Goal: Information Seeking & Learning: Find specific fact

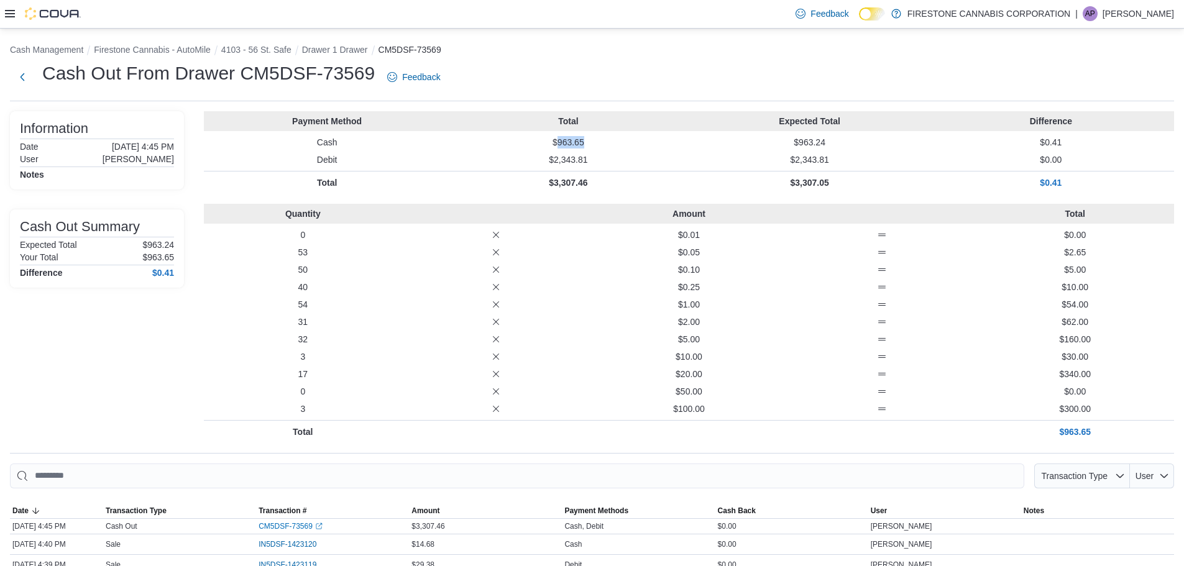
drag, startPoint x: 586, startPoint y: 142, endPoint x: 601, endPoint y: 142, distance: 14.9
click at [601, 142] on p "$963.65" at bounding box center [568, 142] width 236 height 12
copy p "963.65"
drag, startPoint x: 561, startPoint y: 142, endPoint x: 588, endPoint y: 144, distance: 26.8
click at [588, 144] on p "$796.30" at bounding box center [568, 142] width 236 height 12
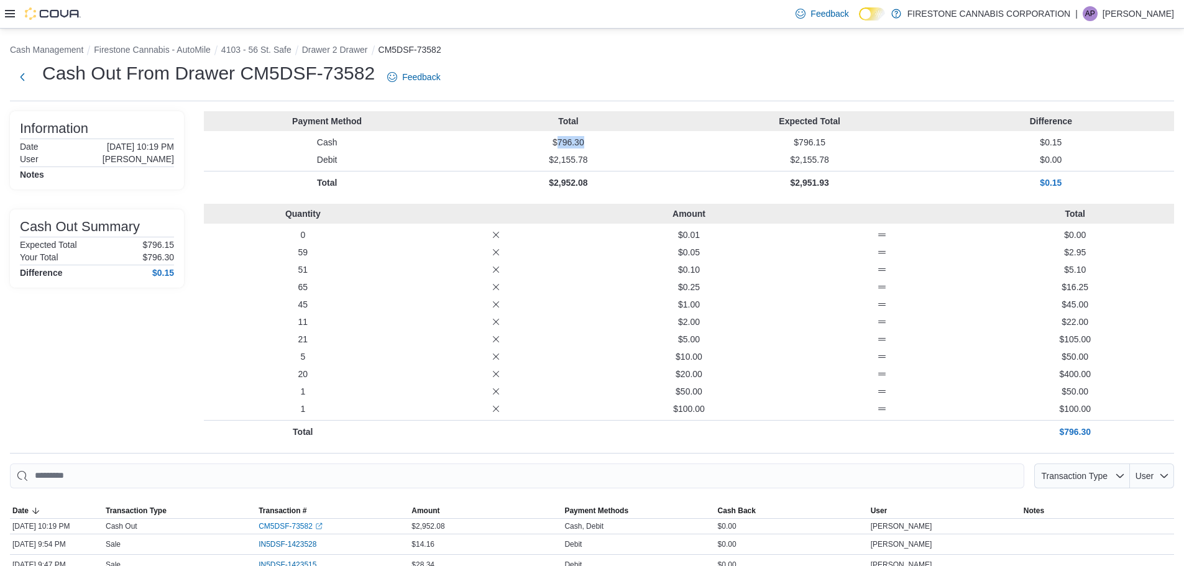
copy p "796.30"
drag, startPoint x: 559, startPoint y: 141, endPoint x: 614, endPoint y: 140, distance: 55.3
click at [614, 140] on p "$1,028.25" at bounding box center [568, 142] width 236 height 12
copy p "1,028.25"
drag, startPoint x: 561, startPoint y: 142, endPoint x: 599, endPoint y: 142, distance: 37.9
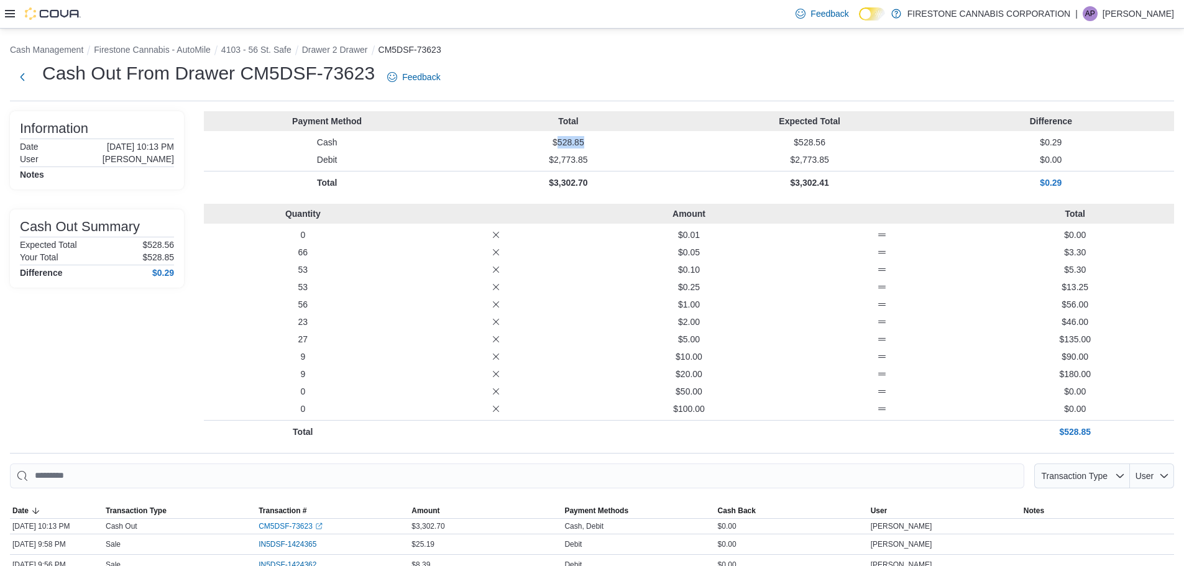
click at [599, 142] on p "$528.85" at bounding box center [568, 142] width 236 height 12
copy p "528.85"
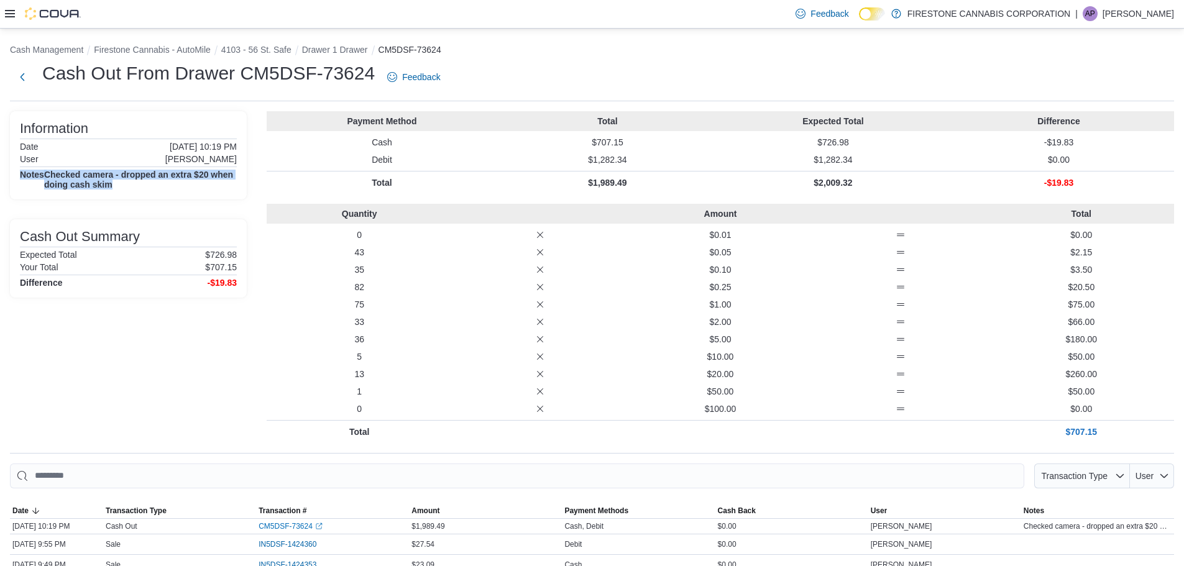
drag, startPoint x: 21, startPoint y: 173, endPoint x: 129, endPoint y: 181, distance: 108.4
click at [129, 181] on div "Notes Checked camera - dropped an extra $20 when doing cash skim" at bounding box center [128, 180] width 217 height 20
click at [153, 195] on div "Information Date July 6, 2025 10:19 PM User Charlee Lemay Notes Checked camera …" at bounding box center [128, 155] width 237 height 88
drag, startPoint x: 601, startPoint y: 143, endPoint x: 648, endPoint y: 142, distance: 47.9
click at [648, 142] on p "$707.15" at bounding box center [607, 142] width 221 height 12
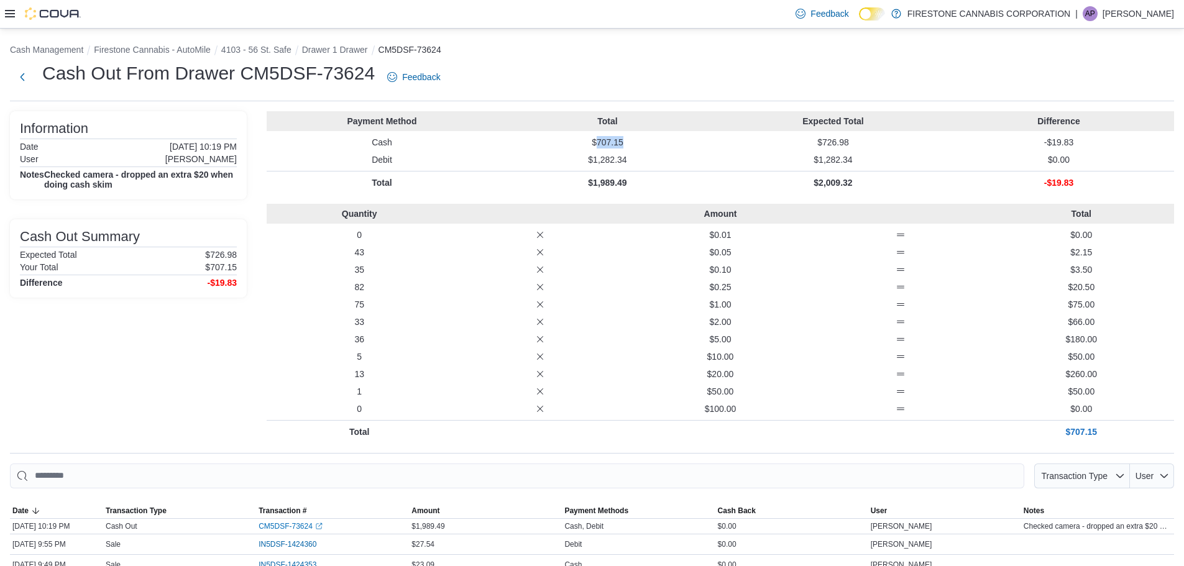
copy p "707.15"
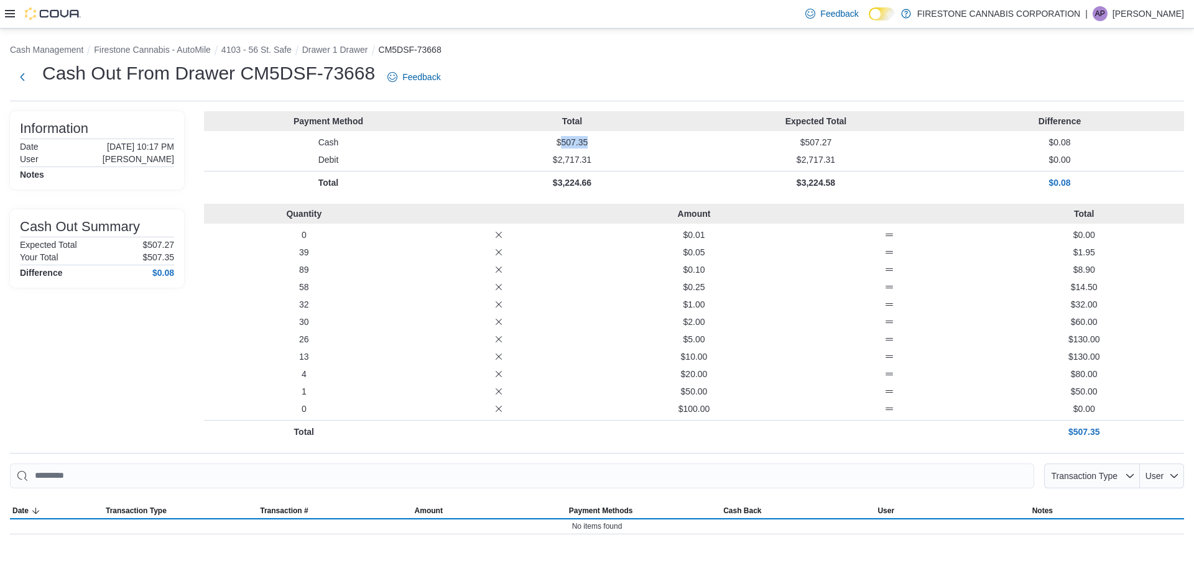
drag, startPoint x: 561, startPoint y: 142, endPoint x: 601, endPoint y: 139, distance: 39.9
click at [601, 140] on p "$507.35" at bounding box center [572, 142] width 239 height 12
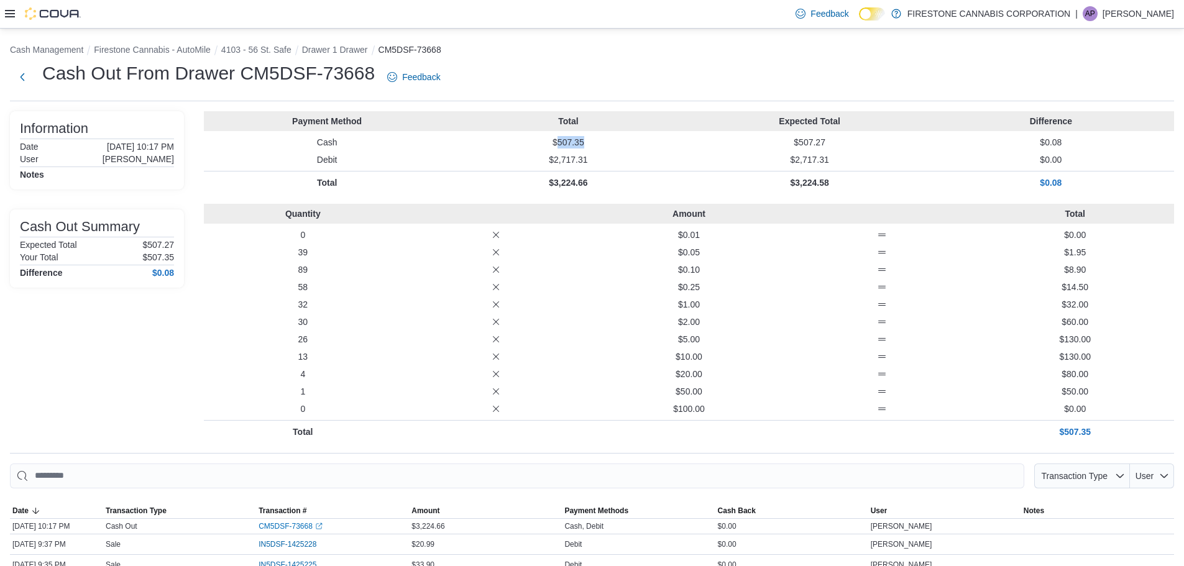
copy p "507.35"
drag, startPoint x: 561, startPoint y: 142, endPoint x: 603, endPoint y: 140, distance: 41.7
click at [603, 140] on p "$805.35" at bounding box center [568, 142] width 236 height 12
copy p "805.35"
drag, startPoint x: 561, startPoint y: 140, endPoint x: 613, endPoint y: 140, distance: 52.2
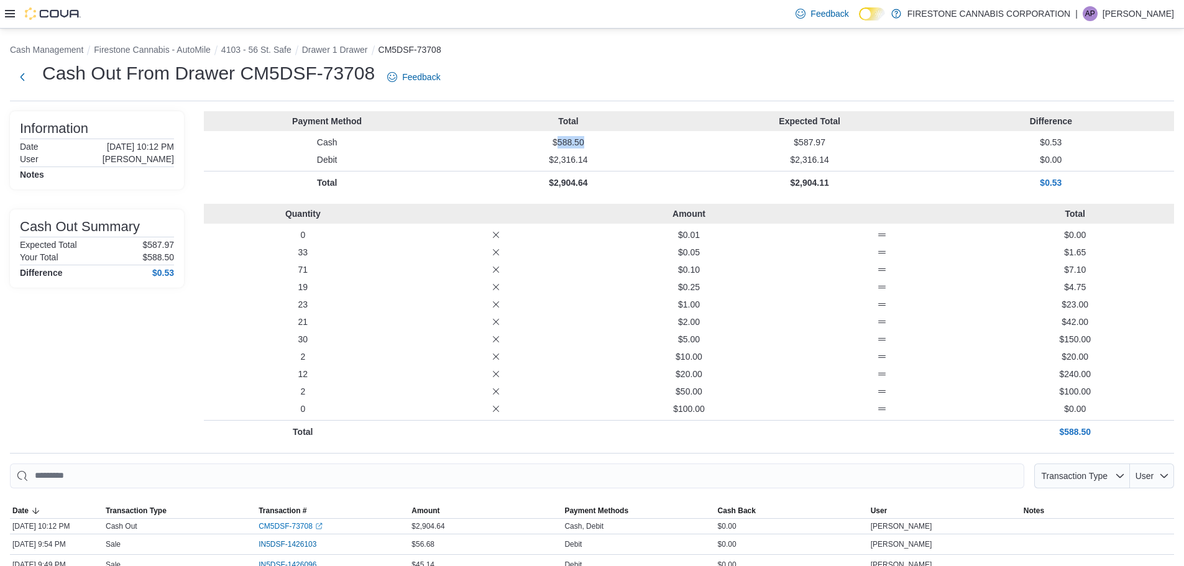
click at [613, 140] on p "$588.50" at bounding box center [568, 142] width 236 height 12
copy p "588.50"
drag, startPoint x: 563, startPoint y: 142, endPoint x: 612, endPoint y: 141, distance: 49.7
click at [611, 141] on p "$512.80" at bounding box center [568, 142] width 236 height 12
copy p "512.80"
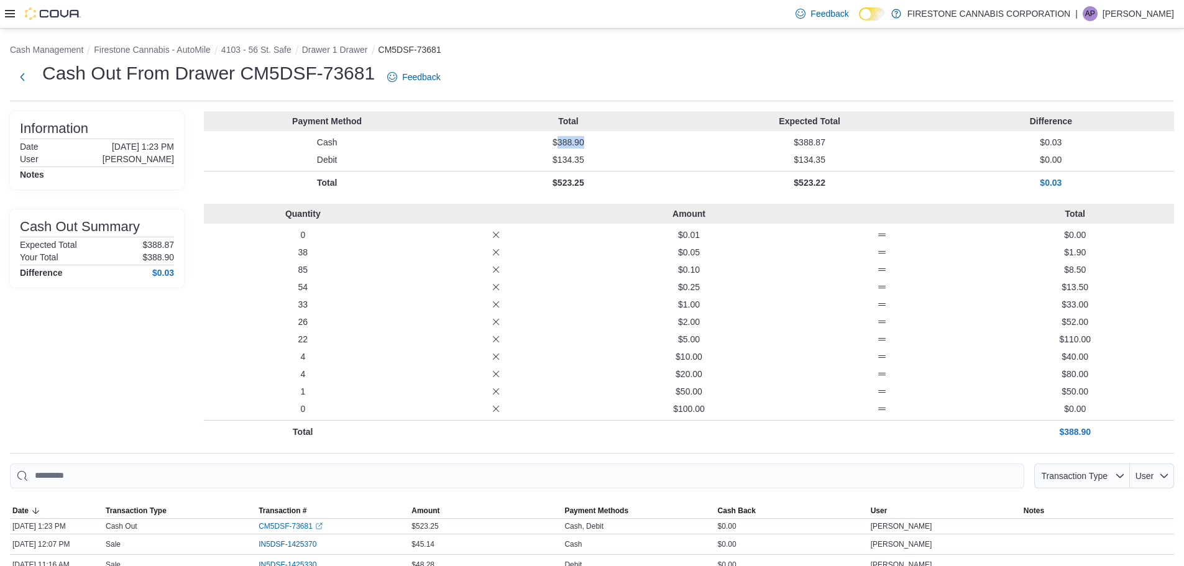
drag, startPoint x: 561, startPoint y: 142, endPoint x: 597, endPoint y: 139, distance: 35.5
click at [597, 139] on p "$388.90" at bounding box center [568, 142] width 236 height 12
copy p "388.90"
drag, startPoint x: 561, startPoint y: 142, endPoint x: 607, endPoint y: 142, distance: 46.0
click at [607, 142] on p "$603.40" at bounding box center [568, 142] width 236 height 12
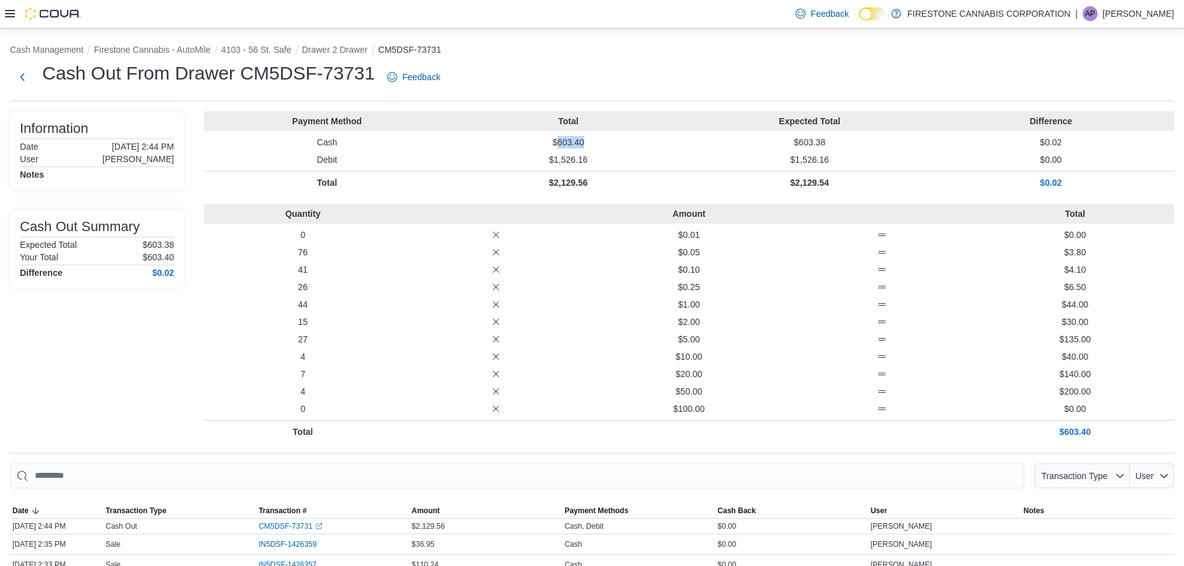
copy p "603.40"
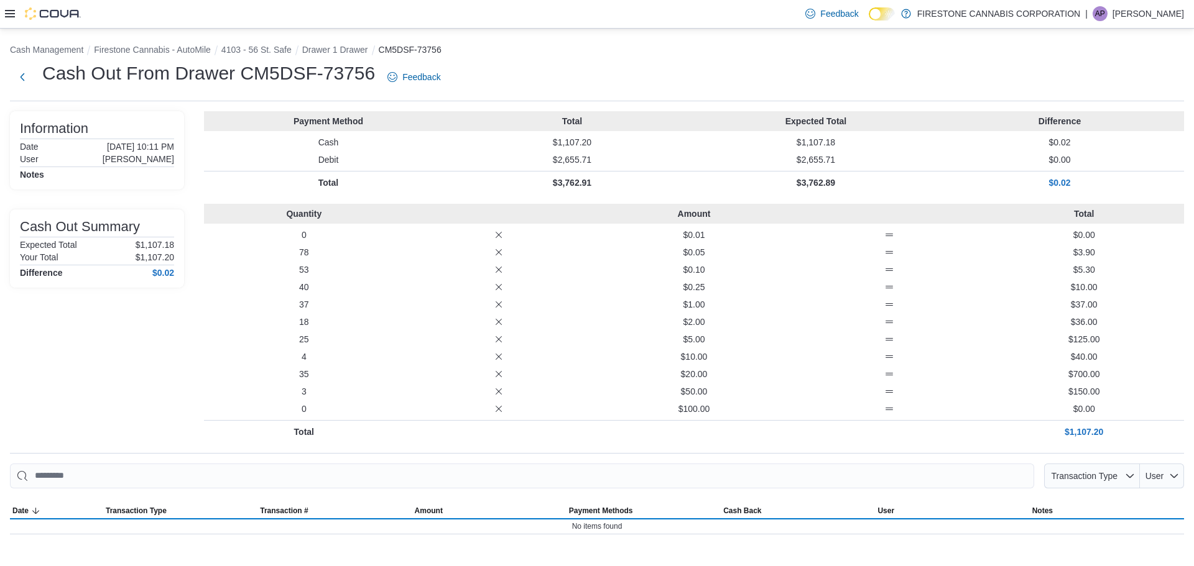
drag, startPoint x: 559, startPoint y: 140, endPoint x: 611, endPoint y: 139, distance: 52.2
click at [611, 139] on p "$1,107.20" at bounding box center [572, 142] width 239 height 12
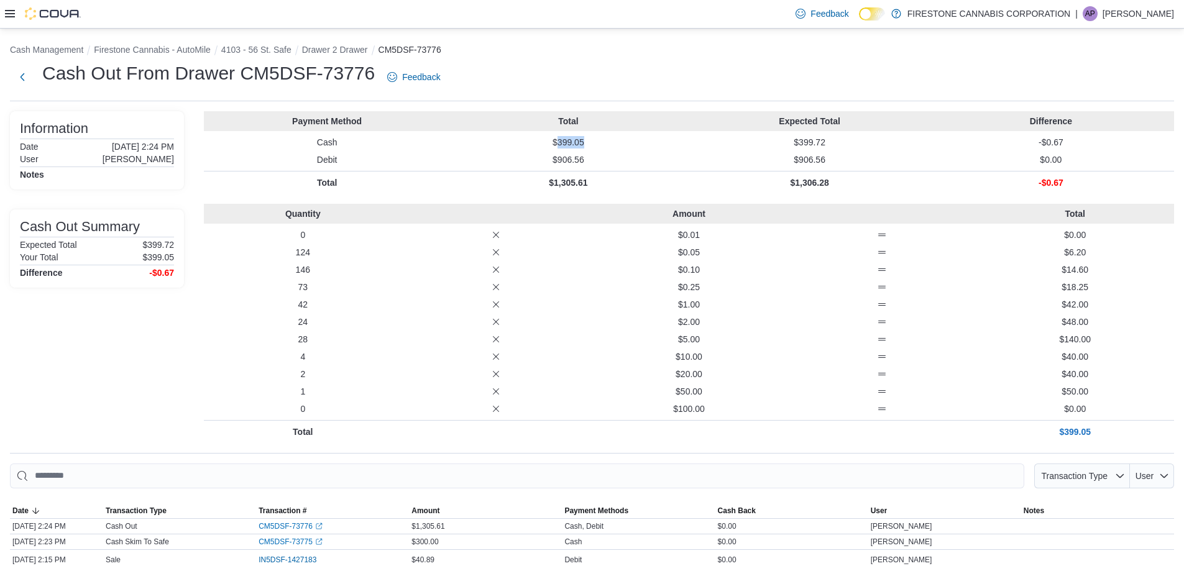
drag, startPoint x: 561, startPoint y: 143, endPoint x: 615, endPoint y: 144, distance: 54.1
click at [615, 145] on p "$399.05" at bounding box center [568, 142] width 236 height 12
copy p "399.05"
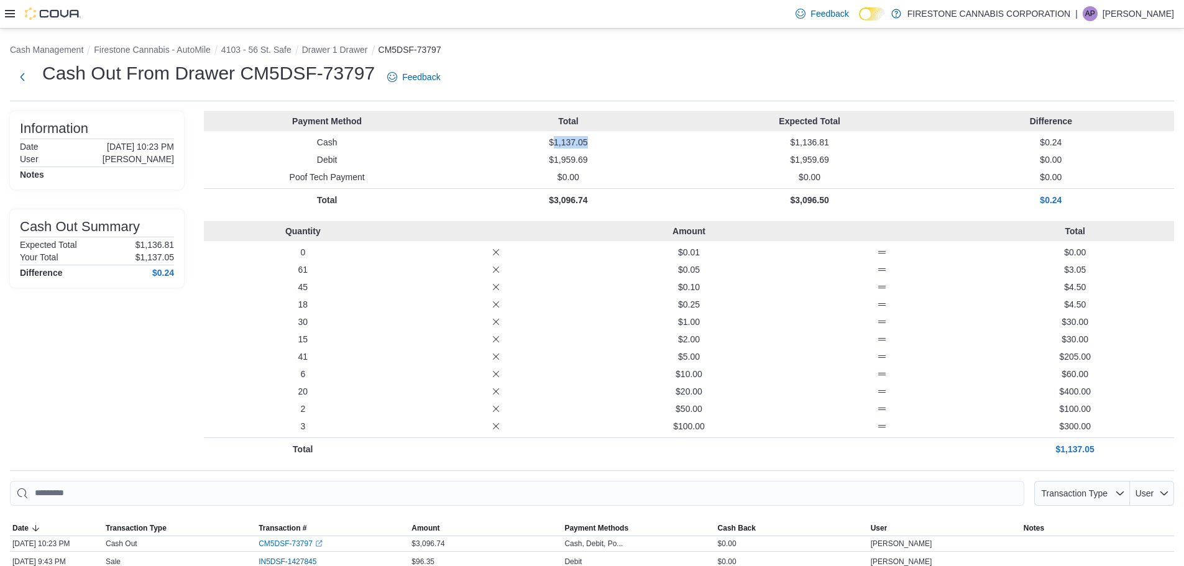
drag, startPoint x: 558, startPoint y: 140, endPoint x: 623, endPoint y: 140, distance: 64.7
click at [623, 140] on p "$1,137.05" at bounding box center [568, 142] width 236 height 12
copy p "1,137.05"
drag, startPoint x: 559, startPoint y: 142, endPoint x: 611, endPoint y: 143, distance: 52.2
click at [611, 143] on p "$1,007.30" at bounding box center [568, 142] width 236 height 12
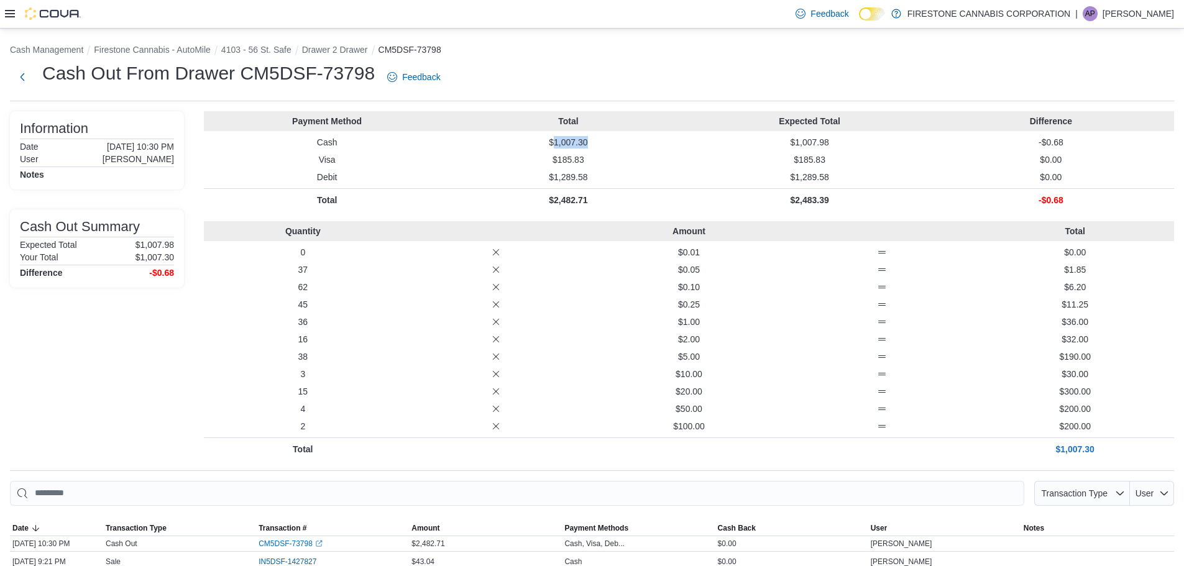
copy p "1,007.30"
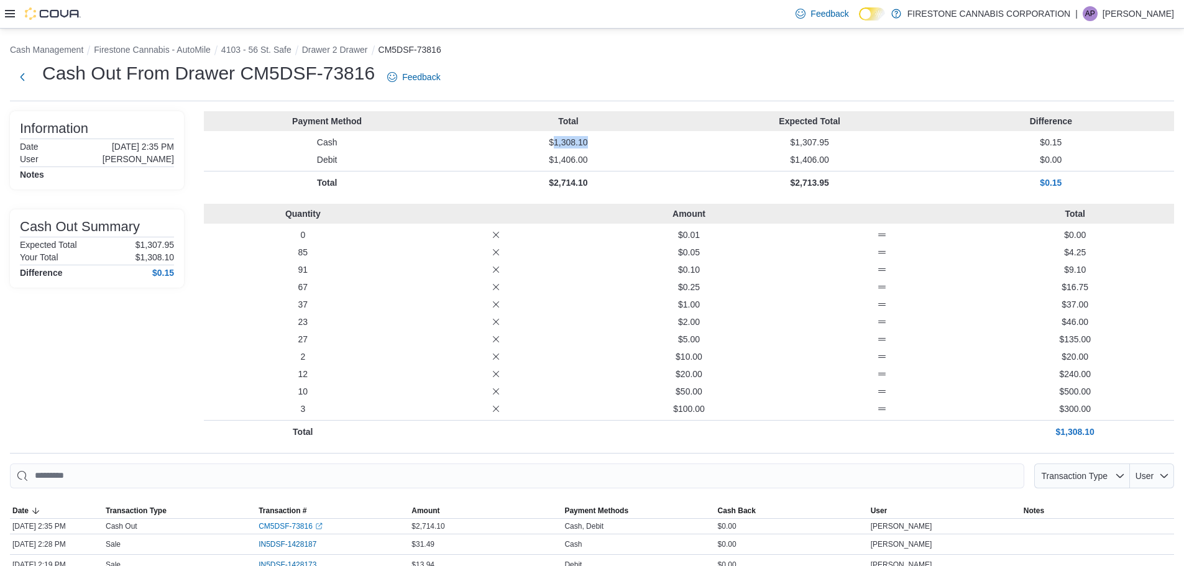
drag, startPoint x: 558, startPoint y: 143, endPoint x: 610, endPoint y: 138, distance: 53.1
click at [610, 138] on p "$1,308.10" at bounding box center [568, 142] width 236 height 12
copy p "1,308.10"
drag, startPoint x: 557, startPoint y: 141, endPoint x: 609, endPoint y: 140, distance: 51.6
click at [608, 141] on p "$1,312.30" at bounding box center [568, 142] width 236 height 12
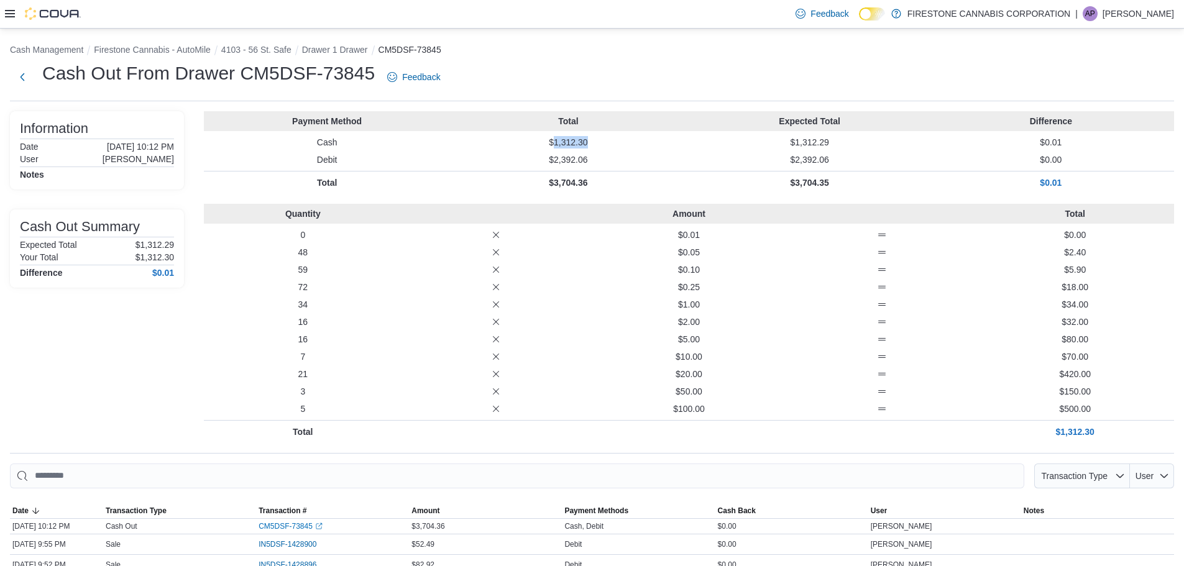
copy p "1,312.30"
drag, startPoint x: 560, startPoint y: 142, endPoint x: 599, endPoint y: 138, distance: 38.8
click at [599, 138] on p "$738.10" at bounding box center [568, 142] width 236 height 12
copy p "738.10"
drag, startPoint x: 561, startPoint y: 143, endPoint x: 603, endPoint y: 141, distance: 41.7
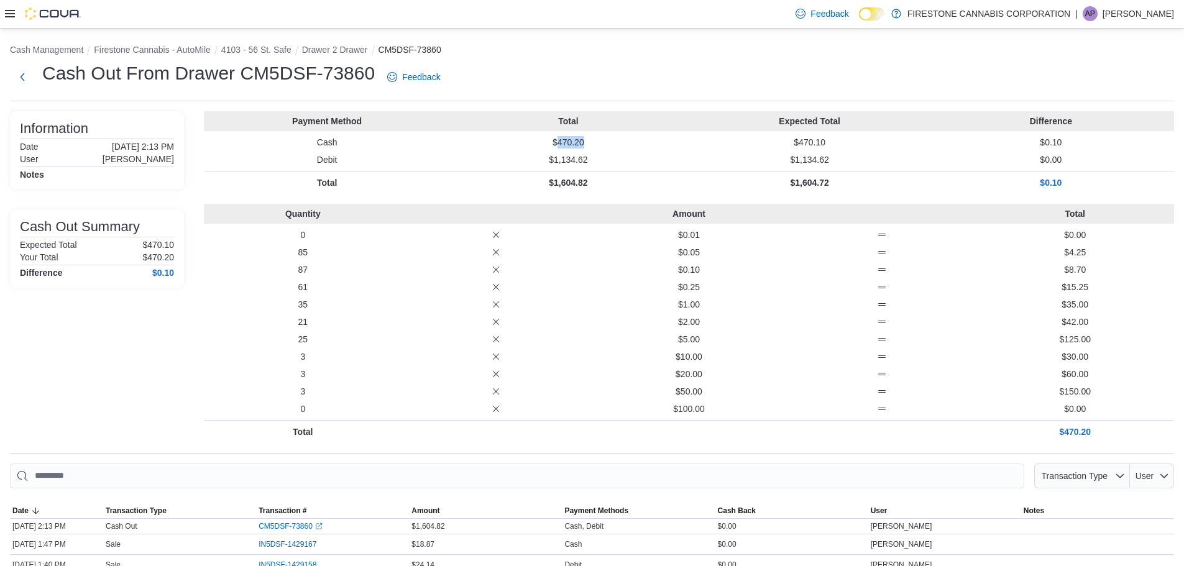
click at [602, 141] on p "$470.20" at bounding box center [568, 142] width 236 height 12
copy p "470.20"
drag, startPoint x: 560, startPoint y: 142, endPoint x: 613, endPoint y: 143, distance: 52.8
click at [613, 143] on p "$679.60" at bounding box center [568, 142] width 236 height 12
copy p "679.60"
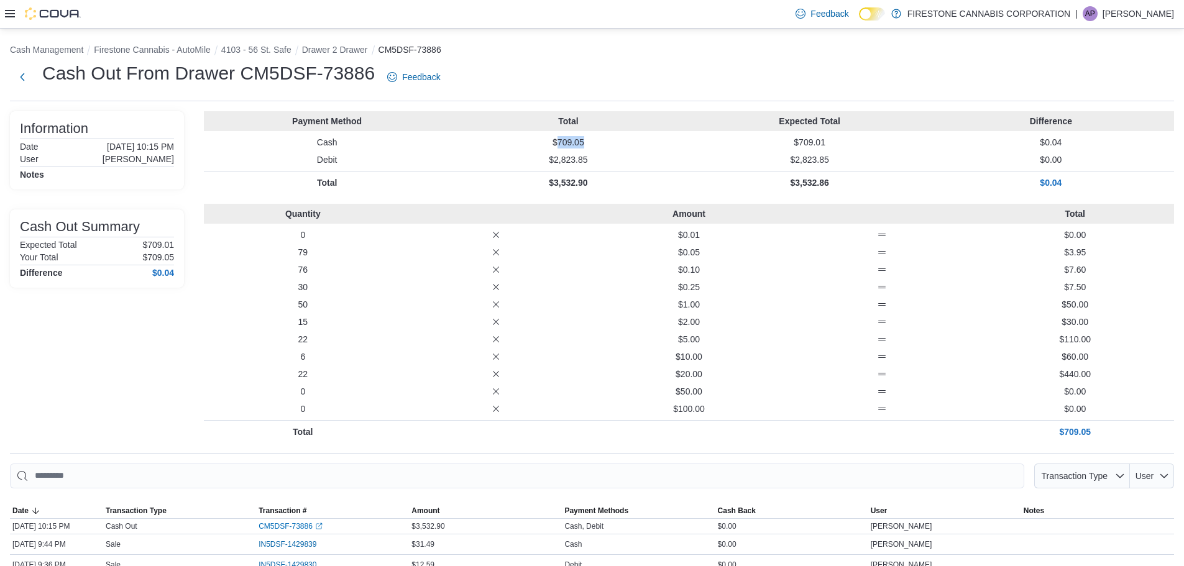
drag, startPoint x: 561, startPoint y: 141, endPoint x: 614, endPoint y: 140, distance: 52.9
click at [614, 140] on p "$709.05" at bounding box center [568, 142] width 236 height 12
copy p "709.05"
drag, startPoint x: 561, startPoint y: 141, endPoint x: 609, endPoint y: 142, distance: 48.5
click at [609, 142] on p "$848.15" at bounding box center [568, 142] width 236 height 12
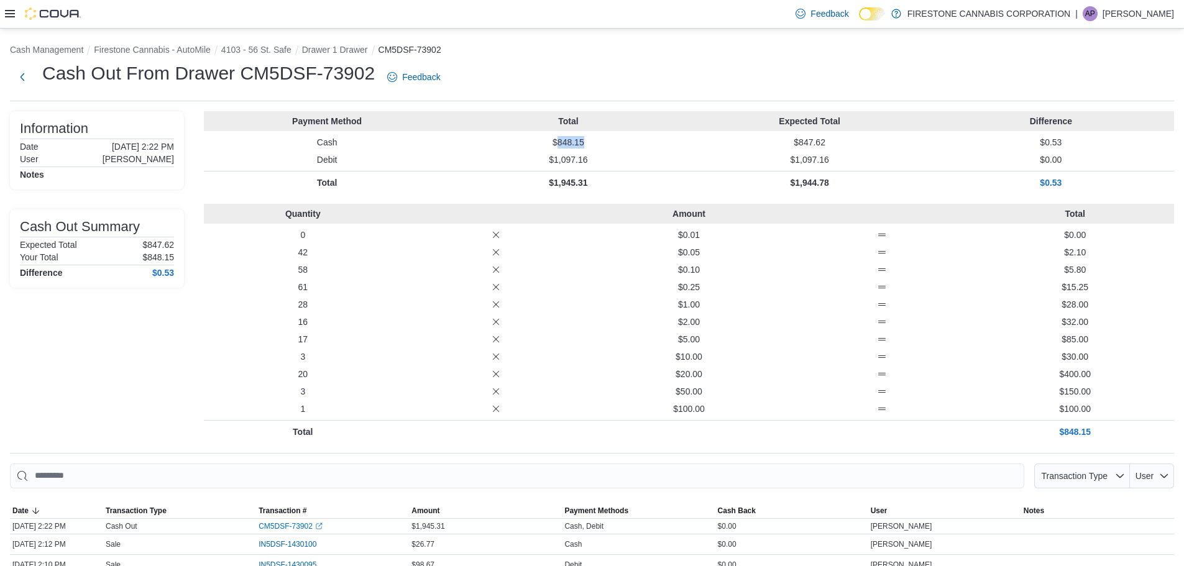
copy p "848.15"
drag, startPoint x: 561, startPoint y: 142, endPoint x: 616, endPoint y: 141, distance: 55.3
click at [616, 141] on p "$574.35" at bounding box center [568, 142] width 236 height 12
copy p "574.35"
drag, startPoint x: 559, startPoint y: 141, endPoint x: 631, endPoint y: 139, distance: 72.2
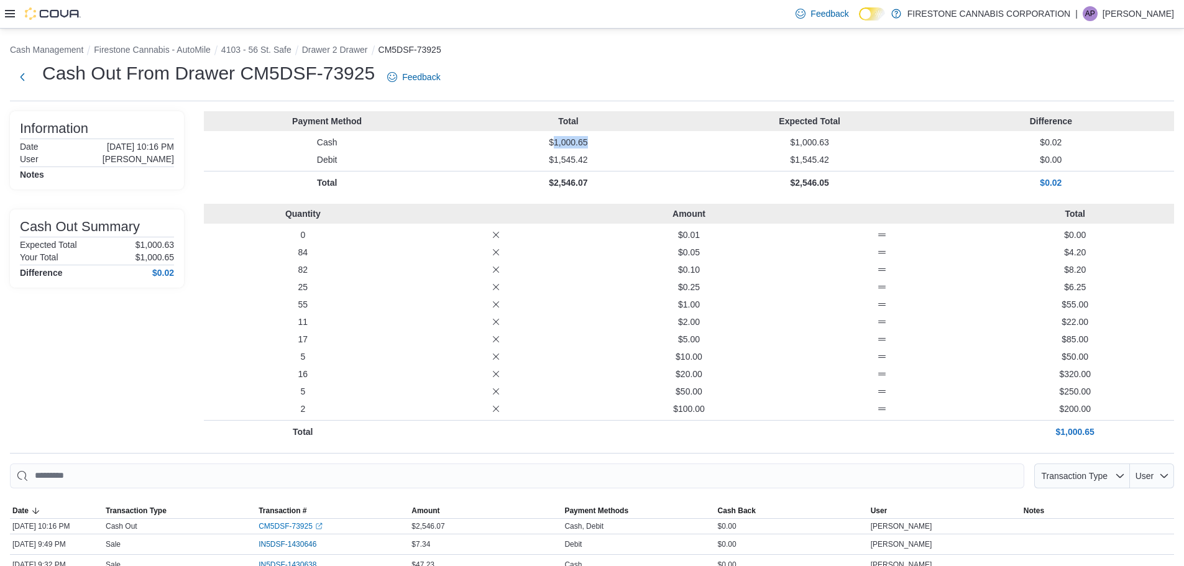
click at [630, 140] on p "$1,000.65" at bounding box center [568, 142] width 236 height 12
copy p "1,000.65"
drag, startPoint x: 560, startPoint y: 140, endPoint x: 597, endPoint y: 140, distance: 36.7
click at [597, 140] on p "$719.70" at bounding box center [568, 142] width 236 height 12
copy p "719.70"
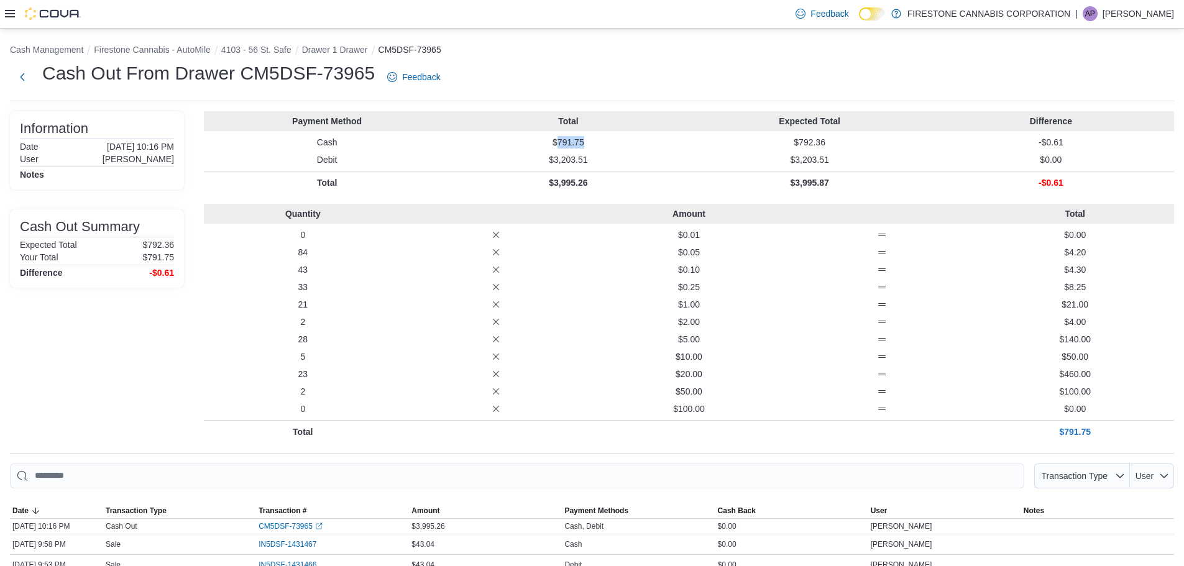
drag, startPoint x: 562, startPoint y: 142, endPoint x: 608, endPoint y: 142, distance: 46.0
click at [608, 142] on p "$791.75" at bounding box center [568, 142] width 236 height 12
copy p "791.75"
drag, startPoint x: 561, startPoint y: 140, endPoint x: 585, endPoint y: 143, distance: 23.8
click at [585, 143] on p "$985.05" at bounding box center [568, 142] width 236 height 12
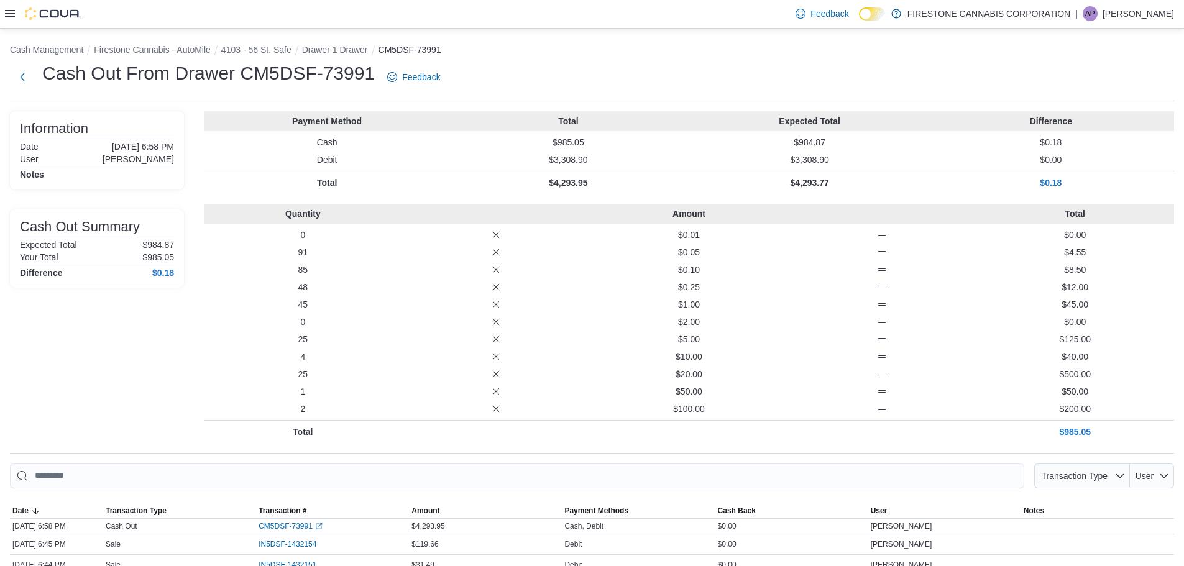
click at [591, 145] on p "$985.05" at bounding box center [568, 142] width 236 height 12
drag, startPoint x: 561, startPoint y: 140, endPoint x: 595, endPoint y: 141, distance: 34.2
click at [595, 141] on p "$985.05" at bounding box center [568, 142] width 236 height 12
copy p "985.05"
drag, startPoint x: 561, startPoint y: 142, endPoint x: 586, endPoint y: 143, distance: 25.5
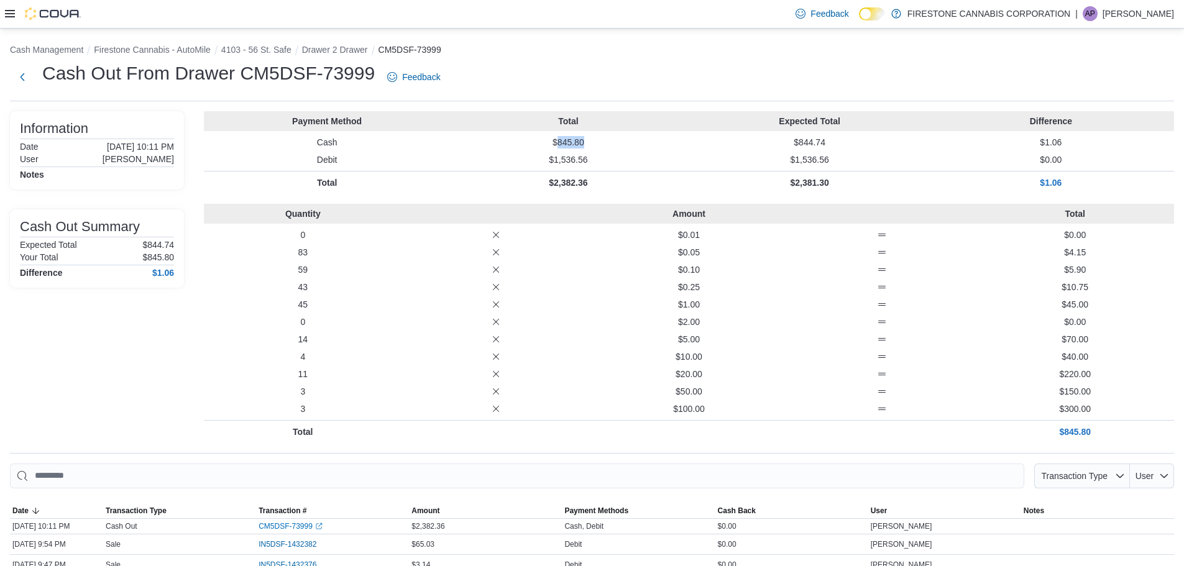
click at [586, 143] on p "$845.80" at bounding box center [568, 142] width 236 height 12
copy p "845.80"
drag, startPoint x: 561, startPoint y: 142, endPoint x: 608, endPoint y: 141, distance: 47.3
click at [608, 141] on p "$658.30" at bounding box center [568, 142] width 236 height 12
copy p "658.30"
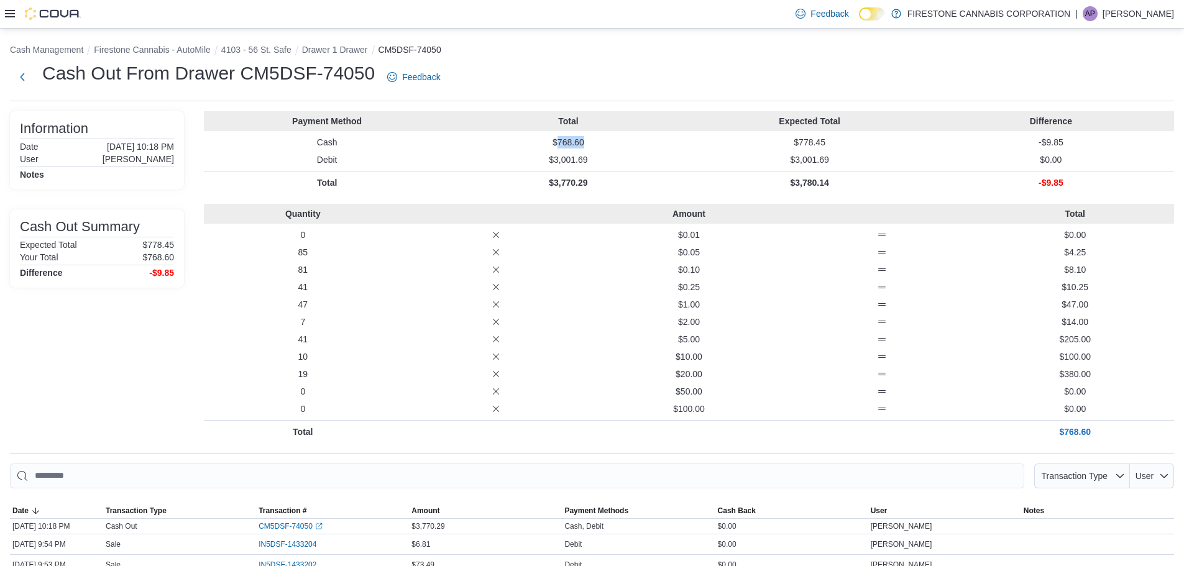
drag, startPoint x: 560, startPoint y: 142, endPoint x: 637, endPoint y: 141, distance: 77.1
click at [637, 141] on p "$768.60" at bounding box center [568, 142] width 236 height 12
copy p "768.60"
drag, startPoint x: 560, startPoint y: 141, endPoint x: 638, endPoint y: 142, distance: 77.7
click at [638, 142] on p "$931.25" at bounding box center [568, 142] width 236 height 12
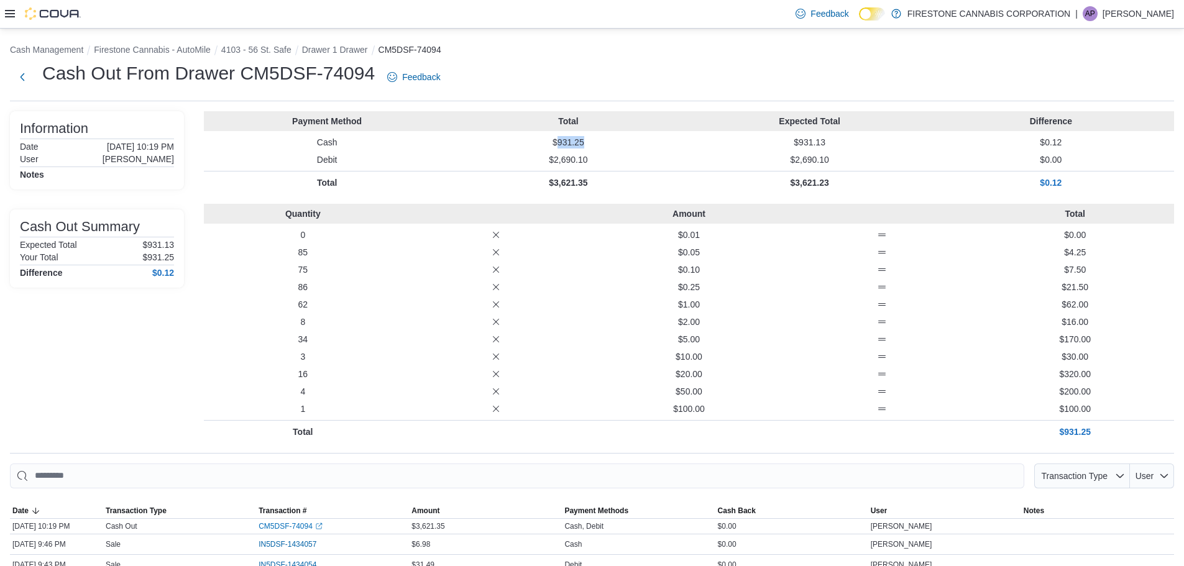
copy p "931.25"
drag, startPoint x: 562, startPoint y: 141, endPoint x: 609, endPoint y: 135, distance: 47.0
click at [609, 135] on div "Payment Method Total Expected Total Difference Cash $567.85 $567.88 -$0.03 Debi…" at bounding box center [689, 152] width 970 height 83
copy p "567.85"
drag, startPoint x: 558, startPoint y: 143, endPoint x: 606, endPoint y: 142, distance: 47.9
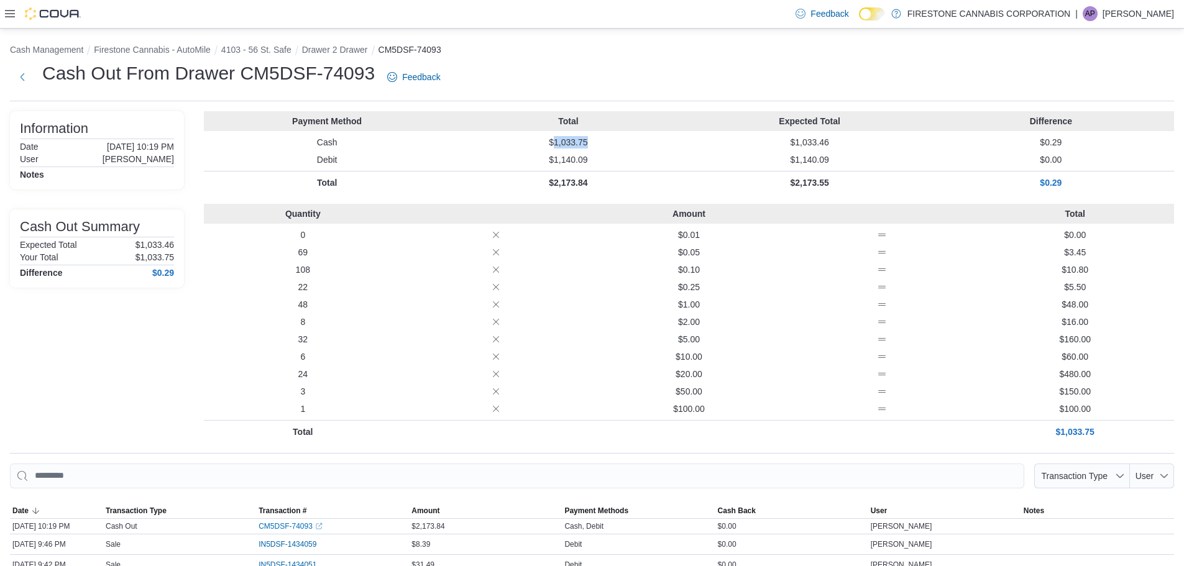
click at [606, 142] on p "$1,033.75" at bounding box center [568, 142] width 236 height 12
copy p "1,033.75"
drag, startPoint x: 561, startPoint y: 142, endPoint x: 610, endPoint y: 142, distance: 49.1
click at [610, 142] on p "$940.40" at bounding box center [568, 142] width 236 height 12
drag, startPoint x: 561, startPoint y: 142, endPoint x: 588, endPoint y: 141, distance: 27.4
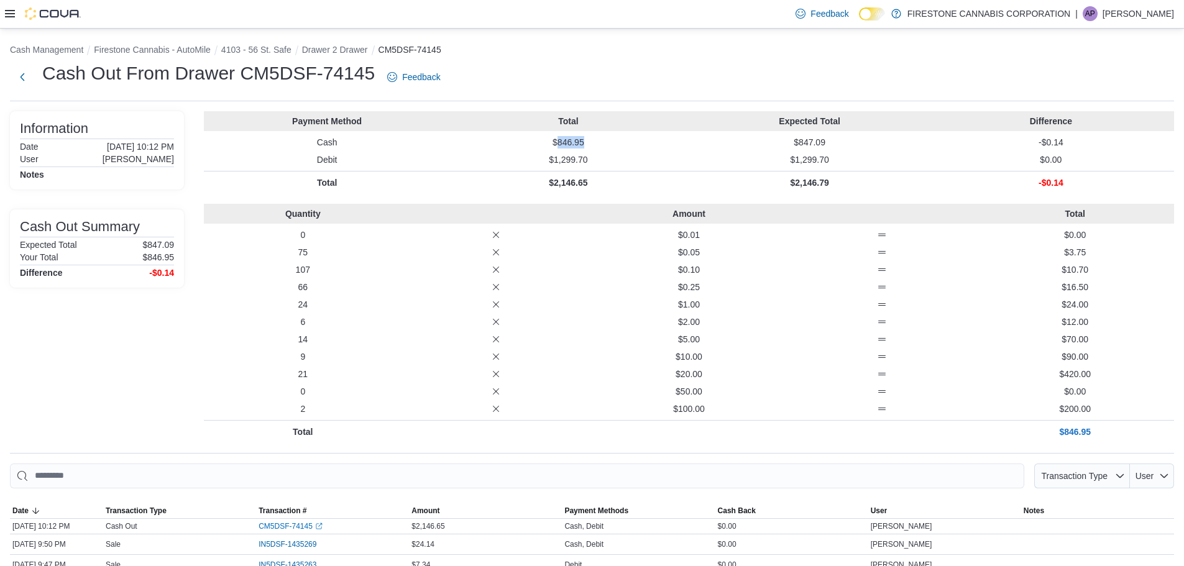
click at [588, 141] on p "$846.95" at bounding box center [568, 142] width 236 height 12
copy p "846.95"
drag, startPoint x: 561, startPoint y: 142, endPoint x: 612, endPoint y: 142, distance: 51.6
click at [612, 142] on p "$615.00" at bounding box center [568, 142] width 236 height 12
copy p "615.00"
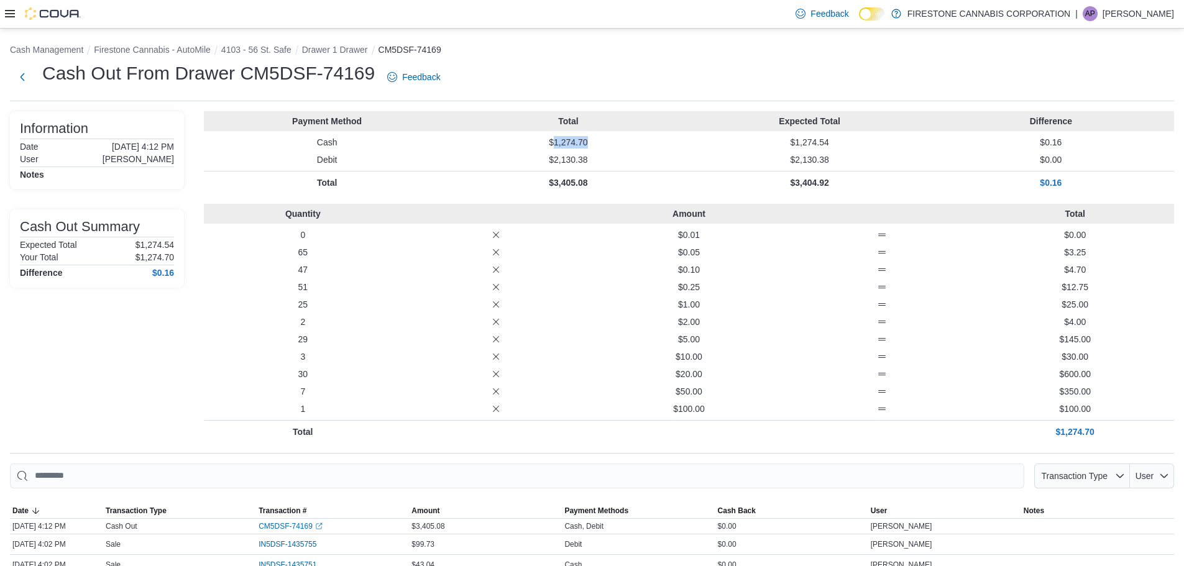
drag, startPoint x: 557, startPoint y: 143, endPoint x: 597, endPoint y: 139, distance: 40.6
click at [597, 139] on p "$1,274.70" at bounding box center [568, 142] width 236 height 12
copy p "1,274.70"
drag, startPoint x: 561, startPoint y: 140, endPoint x: 627, endPoint y: 137, distance: 65.9
click at [627, 137] on p "$497.55" at bounding box center [568, 142] width 236 height 12
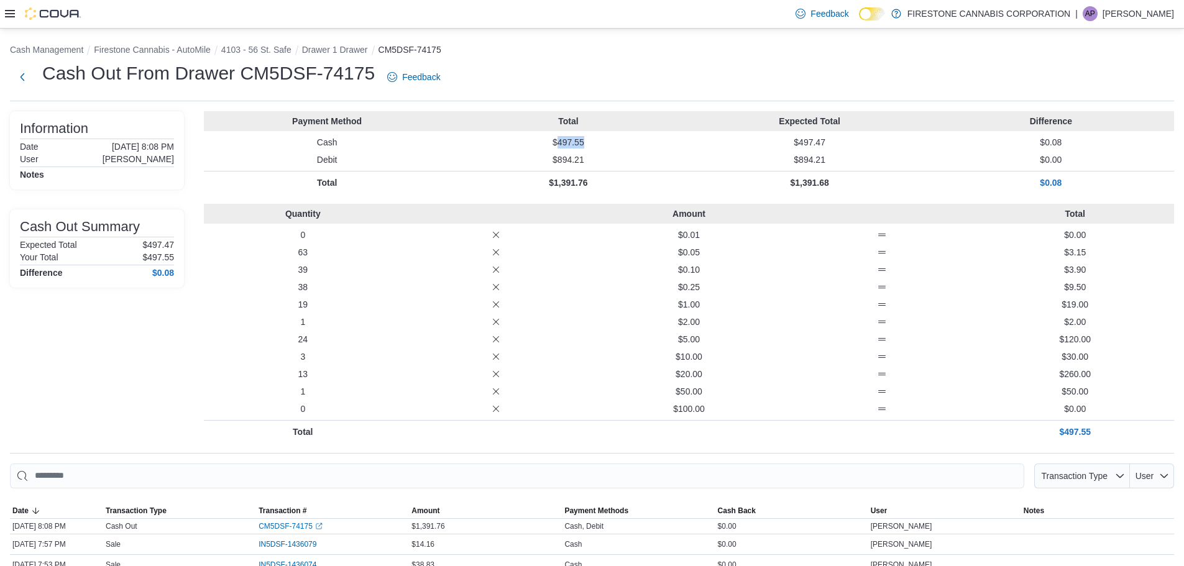
copy p "497.55"
drag, startPoint x: 593, startPoint y: 141, endPoint x: 630, endPoint y: 140, distance: 37.3
click at [630, 140] on p "$1,089.65" at bounding box center [568, 142] width 236 height 12
copy p "1,089.65"
drag, startPoint x: 563, startPoint y: 141, endPoint x: 586, endPoint y: 140, distance: 23.7
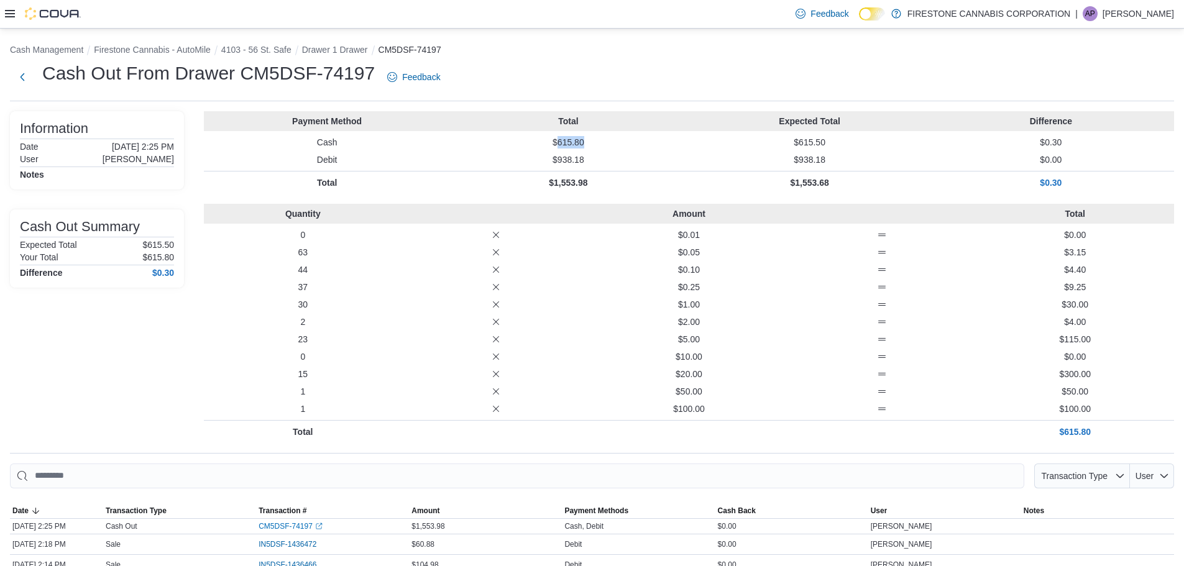
click at [586, 140] on p "$615.80" at bounding box center [568, 142] width 236 height 12
copy p "615.80"
drag, startPoint x: 561, startPoint y: 140, endPoint x: 620, endPoint y: 143, distance: 58.5
click at [620, 143] on p "$711.55" at bounding box center [568, 142] width 236 height 12
copy p "711.55"
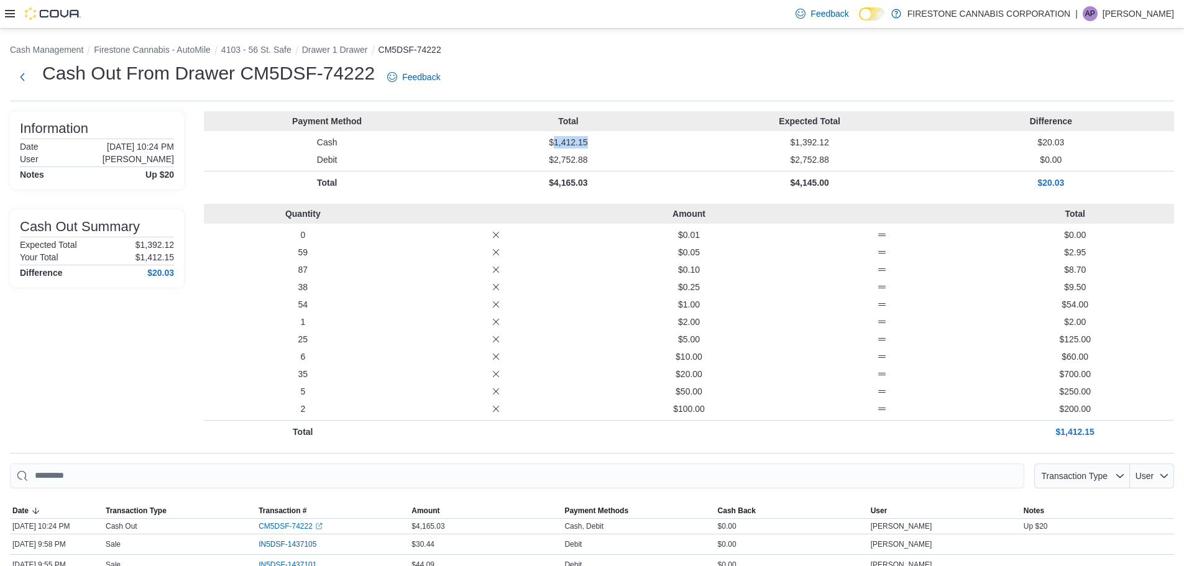
drag, startPoint x: 558, startPoint y: 142, endPoint x: 592, endPoint y: 140, distance: 34.9
click at [592, 140] on p "$1,412.15" at bounding box center [568, 142] width 236 height 12
copy p "1,412.15"
drag, startPoint x: 561, startPoint y: 142, endPoint x: 602, endPoint y: 140, distance: 40.5
click at [602, 140] on p "$624.85" at bounding box center [568, 142] width 236 height 12
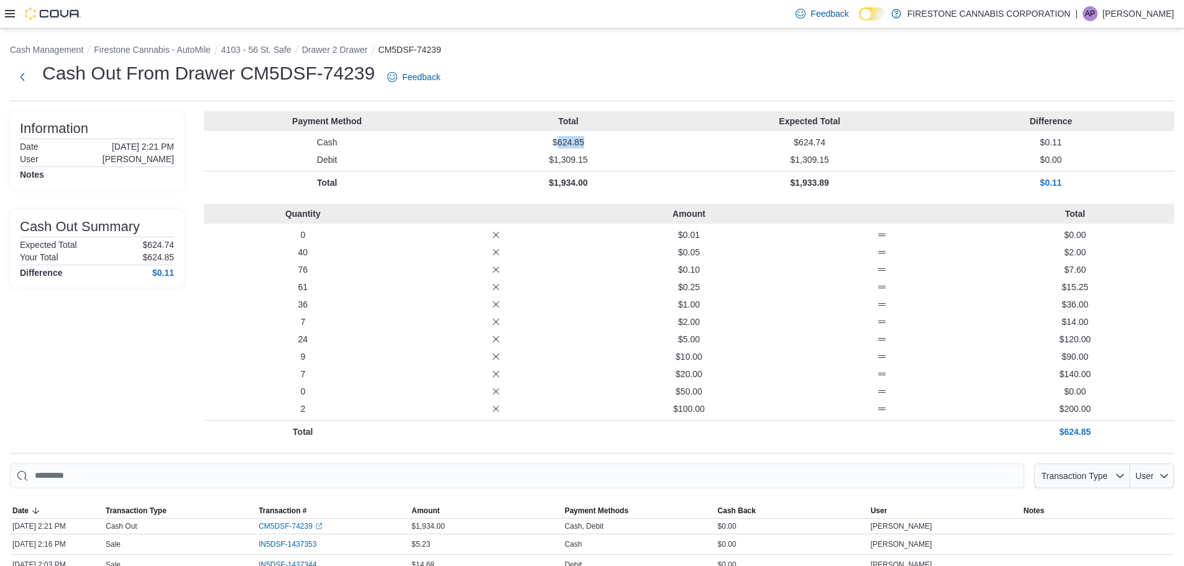
copy p "624.85"
drag, startPoint x: 562, startPoint y: 143, endPoint x: 597, endPoint y: 143, distance: 34.8
click at [597, 143] on p "$958.95" at bounding box center [568, 142] width 236 height 12
copy p "958.95"
drag, startPoint x: 561, startPoint y: 142, endPoint x: 599, endPoint y: 142, distance: 37.3
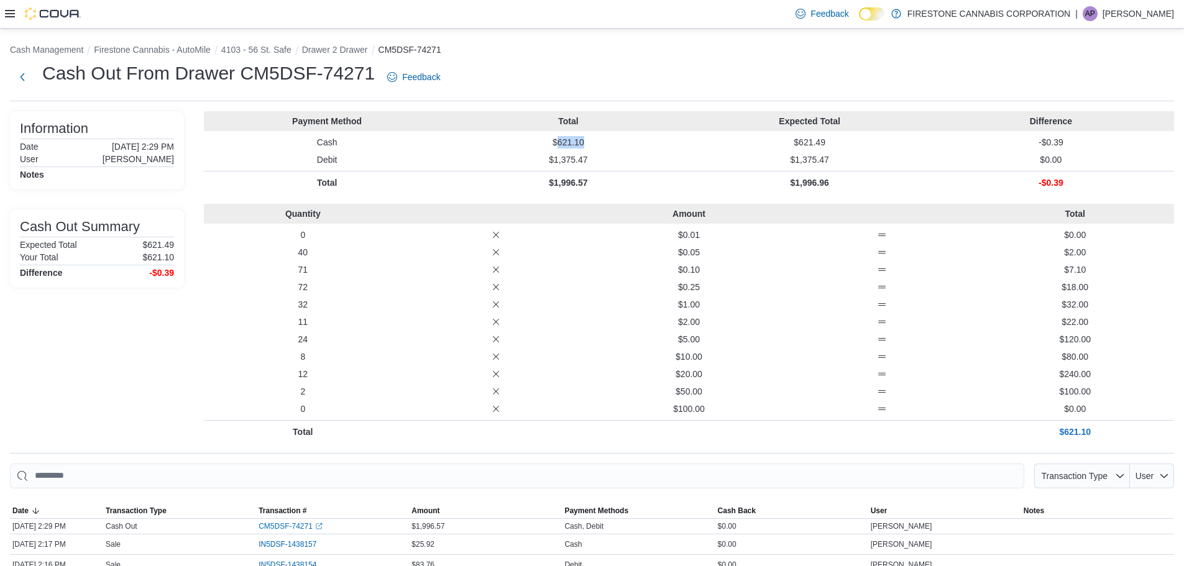
click at [599, 142] on p "$621.10" at bounding box center [568, 142] width 236 height 12
copy p "621.10"
drag, startPoint x: 561, startPoint y: 142, endPoint x: 622, endPoint y: 139, distance: 61.0
click at [622, 139] on p "$767.10" at bounding box center [568, 142] width 236 height 12
copy p "767.10"
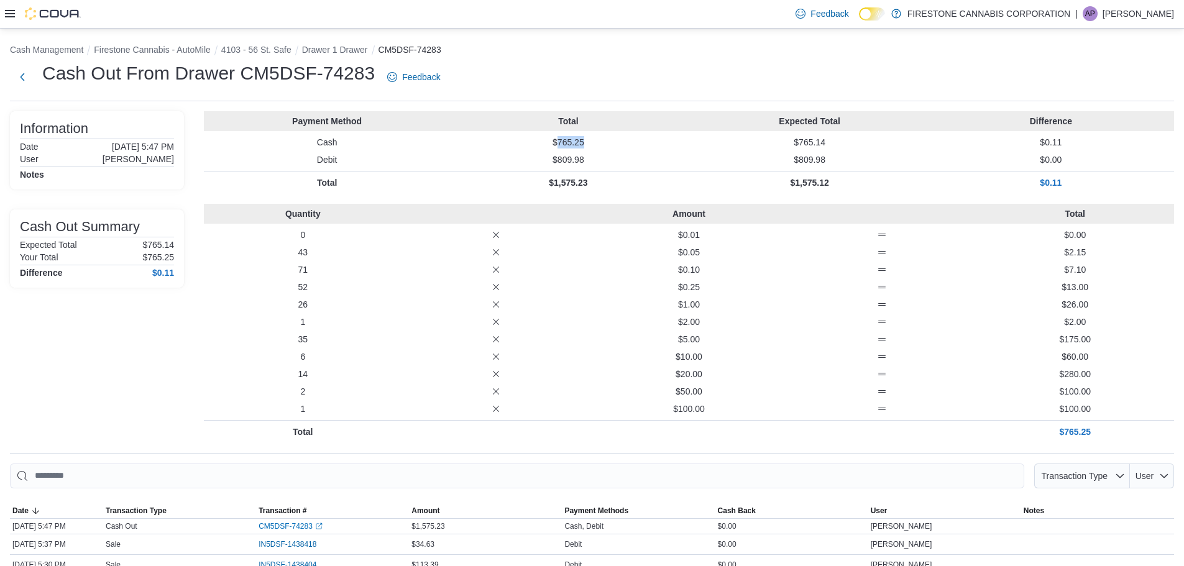
drag, startPoint x: 562, startPoint y: 140, endPoint x: 606, endPoint y: 142, distance: 44.2
click at [606, 142] on p "$765.25" at bounding box center [568, 142] width 236 height 12
copy p "765.25"
drag, startPoint x: 561, startPoint y: 144, endPoint x: 586, endPoint y: 143, distance: 24.9
click at [586, 143] on p "$621.10" at bounding box center [568, 142] width 236 height 12
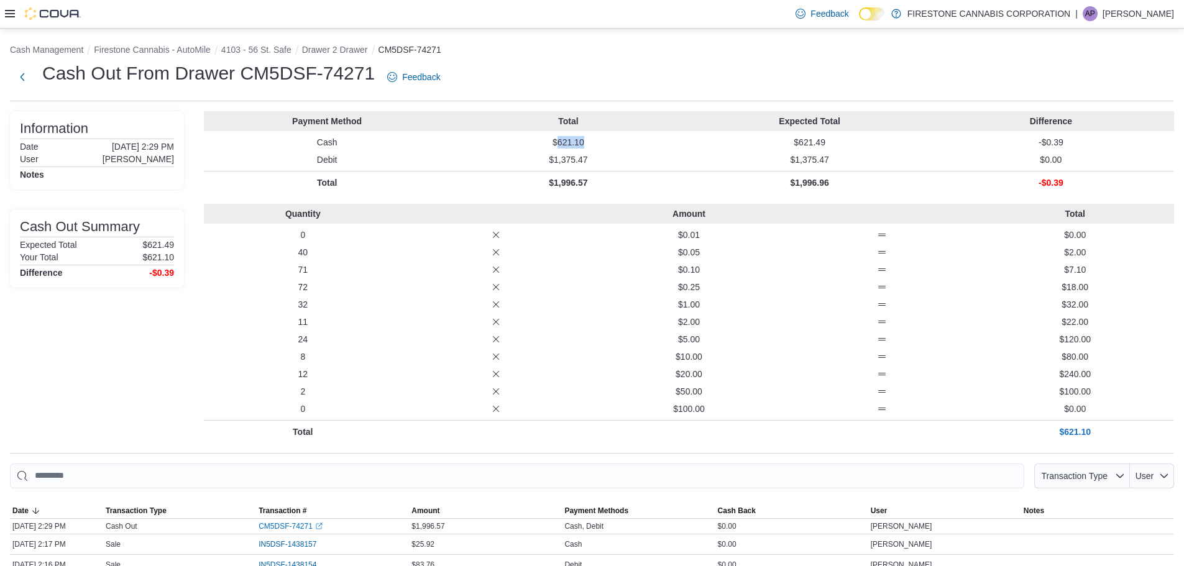
copy p "621.10"
drag, startPoint x: 562, startPoint y: 140, endPoint x: 604, endPoint y: 140, distance: 42.3
click at [604, 140] on p "$765.25" at bounding box center [568, 142] width 236 height 12
copy p "765.25"
drag, startPoint x: 561, startPoint y: 141, endPoint x: 591, endPoint y: 141, distance: 29.8
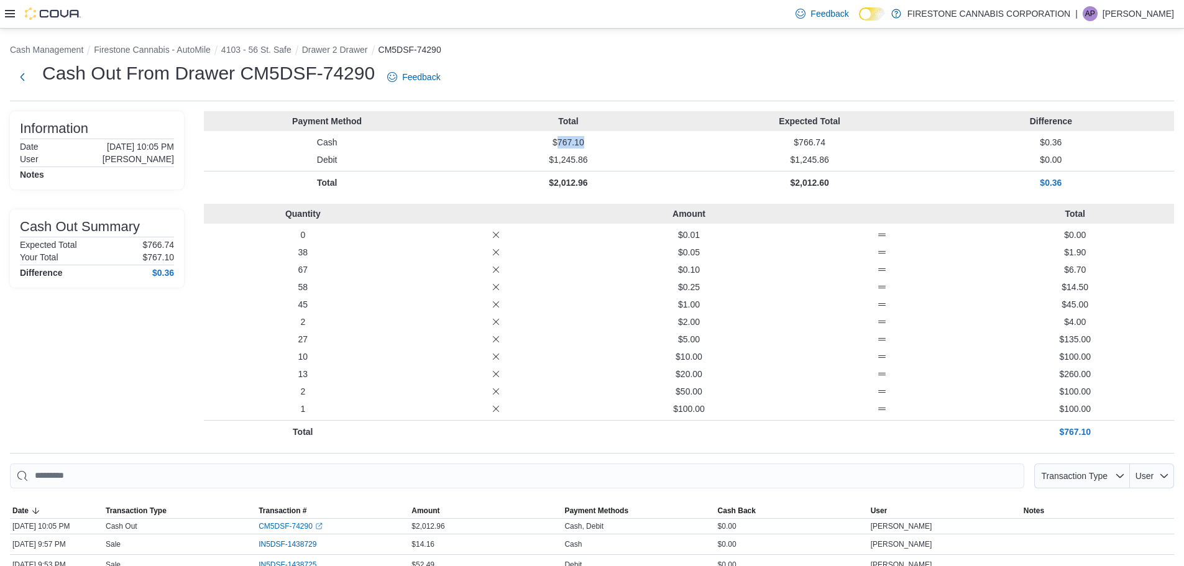
click at [591, 141] on p "$767.10" at bounding box center [568, 142] width 236 height 12
copy p "767.10"
drag, startPoint x: 561, startPoint y: 140, endPoint x: 591, endPoint y: 140, distance: 30.5
click at [591, 140] on p "$361.05" at bounding box center [568, 142] width 236 height 12
copy p "361.05"
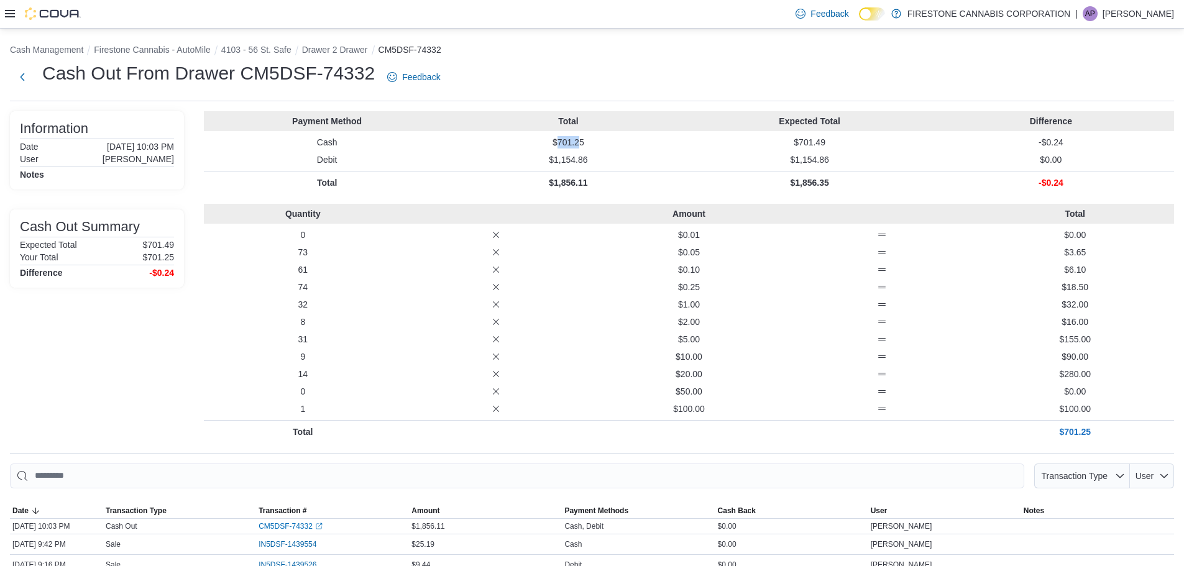
drag, startPoint x: 561, startPoint y: 143, endPoint x: 584, endPoint y: 145, distance: 23.1
click at [584, 145] on p "$701.25" at bounding box center [568, 142] width 236 height 12
click at [601, 154] on p "$1,154.86" at bounding box center [568, 160] width 236 height 12
drag, startPoint x: 561, startPoint y: 141, endPoint x: 591, endPoint y: 142, distance: 29.8
click at [591, 142] on p "$701.25" at bounding box center [568, 142] width 236 height 12
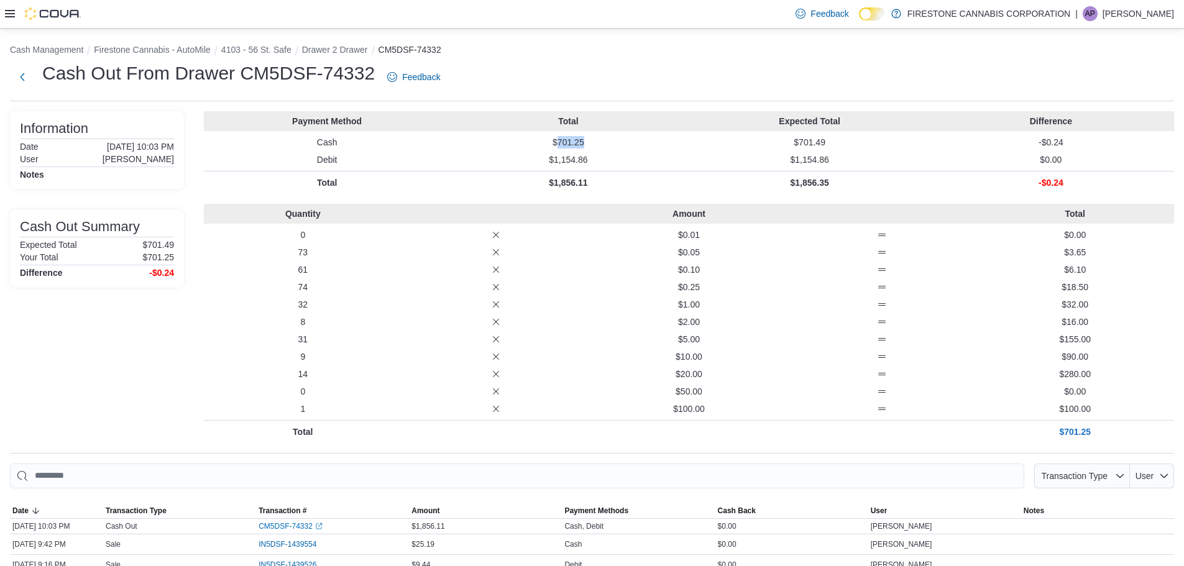
copy p "701.25"
drag, startPoint x: 559, startPoint y: 140, endPoint x: 594, endPoint y: 143, distance: 35.5
click at [594, 143] on p "$1,067.85" at bounding box center [568, 142] width 236 height 12
copy p "1,067.85"
drag, startPoint x: 560, startPoint y: 142, endPoint x: 591, endPoint y: 143, distance: 30.5
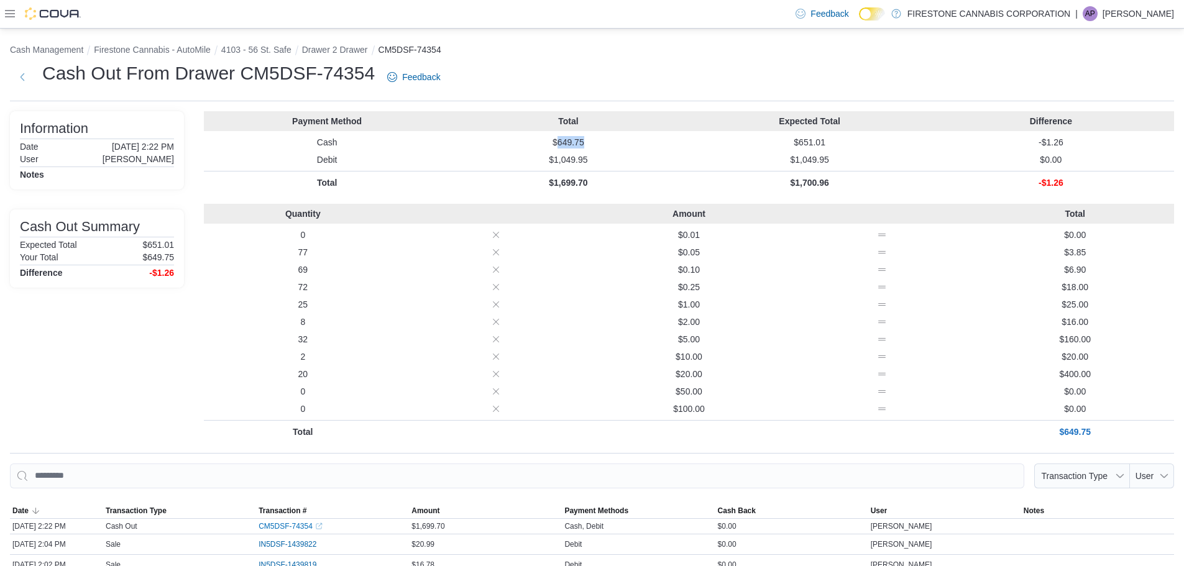
click at [591, 143] on p "$649.75" at bounding box center [568, 142] width 236 height 12
copy p "649.75"
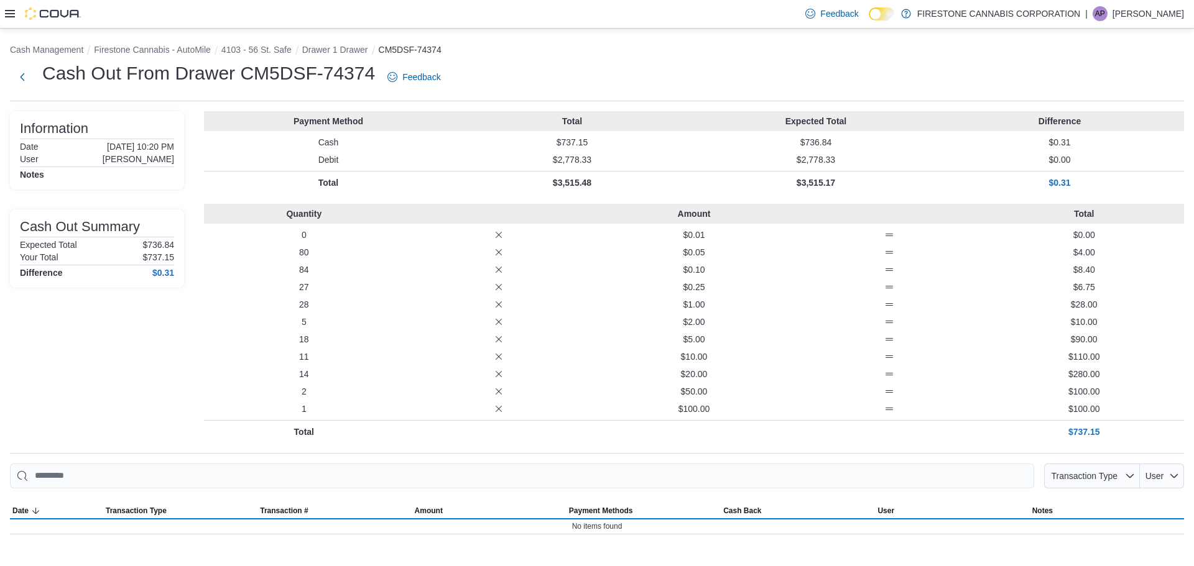
drag, startPoint x: 561, startPoint y: 141, endPoint x: 594, endPoint y: 140, distance: 33.6
click at [594, 140] on p "$737.15" at bounding box center [572, 142] width 239 height 12
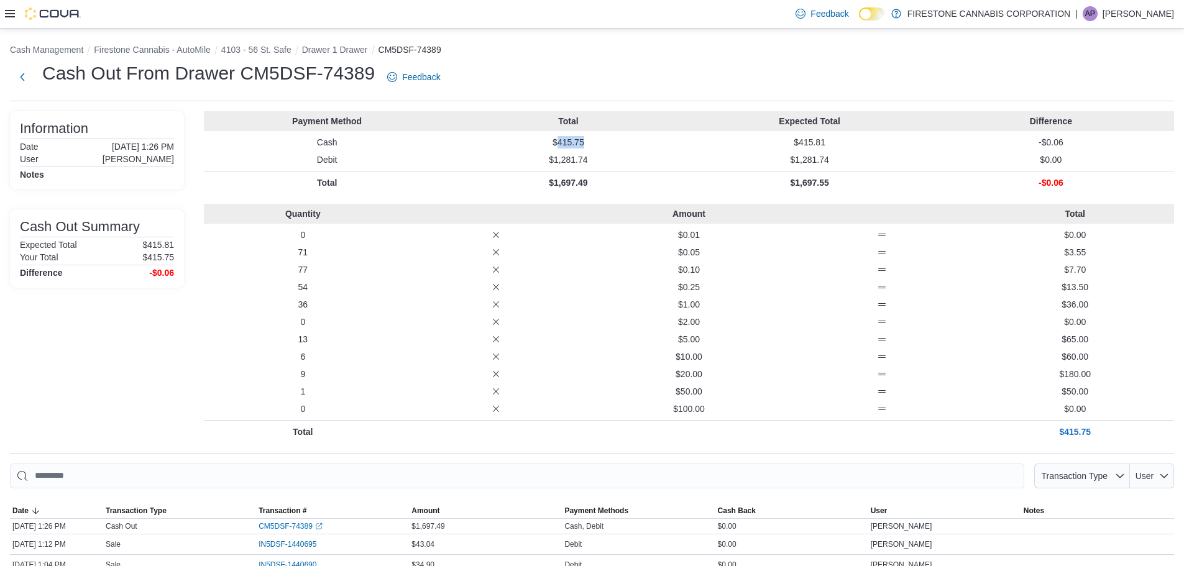
drag, startPoint x: 562, startPoint y: 142, endPoint x: 595, endPoint y: 141, distance: 33.0
click at [595, 141] on p "$415.75" at bounding box center [568, 142] width 236 height 12
copy p "415.75"
drag, startPoint x: 558, startPoint y: 140, endPoint x: 597, endPoint y: 141, distance: 39.2
click at [597, 141] on p "$1,187.85" at bounding box center [568, 142] width 236 height 12
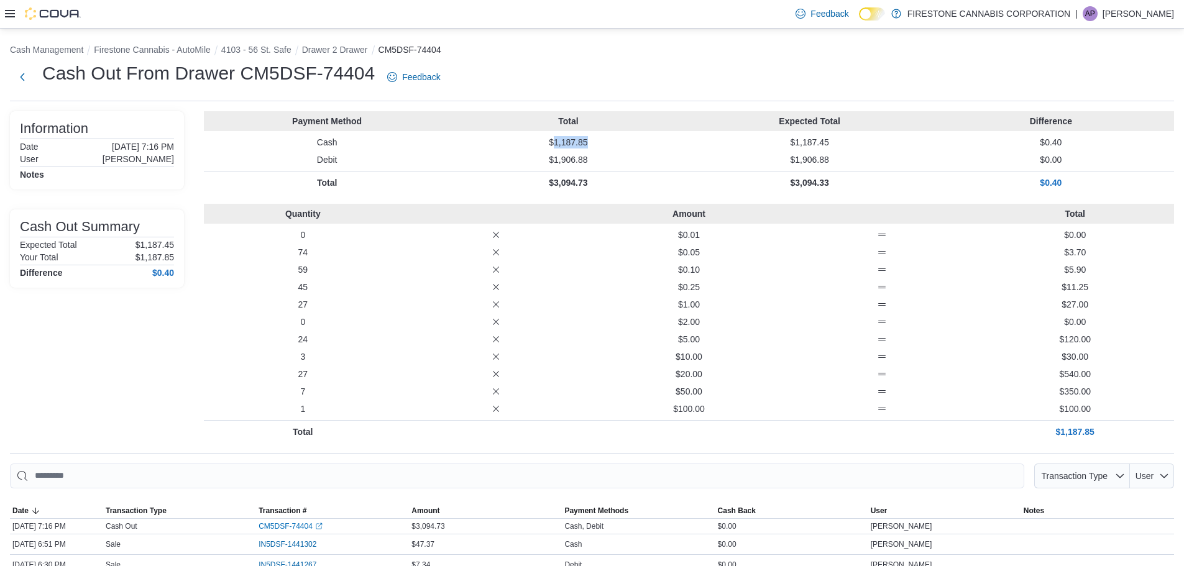
copy p "1,187.85"
drag, startPoint x: 560, startPoint y: 141, endPoint x: 592, endPoint y: 142, distance: 31.7
click at [592, 142] on p "$689.15" at bounding box center [568, 142] width 236 height 12
copy p "689.15"
click at [587, 140] on p "$847.95" at bounding box center [568, 142] width 236 height 12
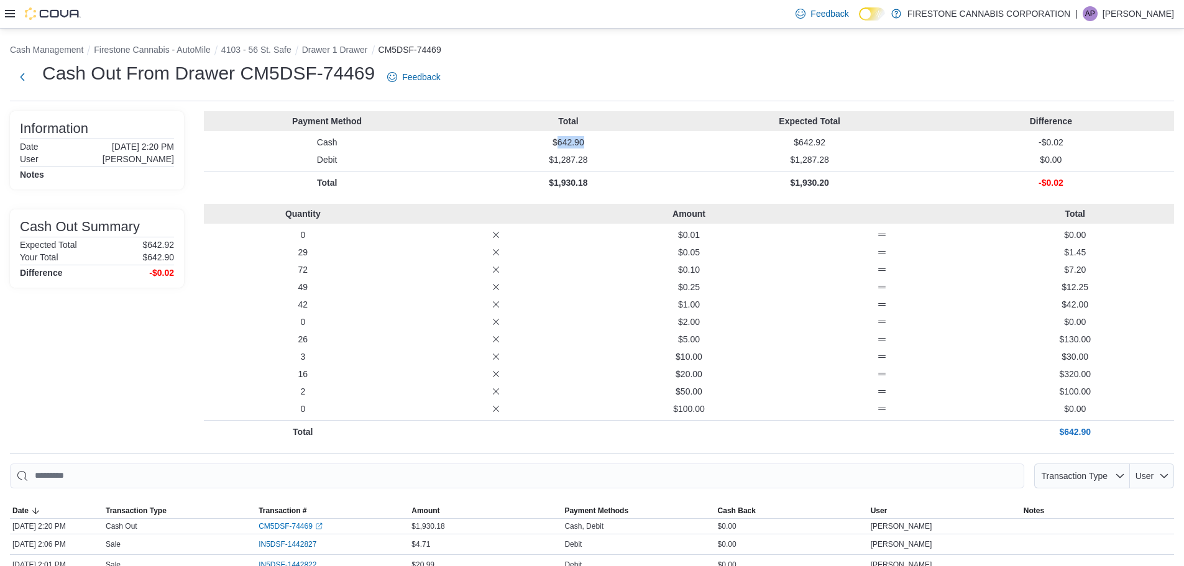
drag, startPoint x: 561, startPoint y: 143, endPoint x: 609, endPoint y: 144, distance: 47.3
click at [609, 144] on p "$642.90" at bounding box center [568, 142] width 236 height 12
copy p "642.90"
drag, startPoint x: 561, startPoint y: 142, endPoint x: 596, endPoint y: 141, distance: 34.8
click at [596, 141] on p "$590.90" at bounding box center [568, 142] width 236 height 12
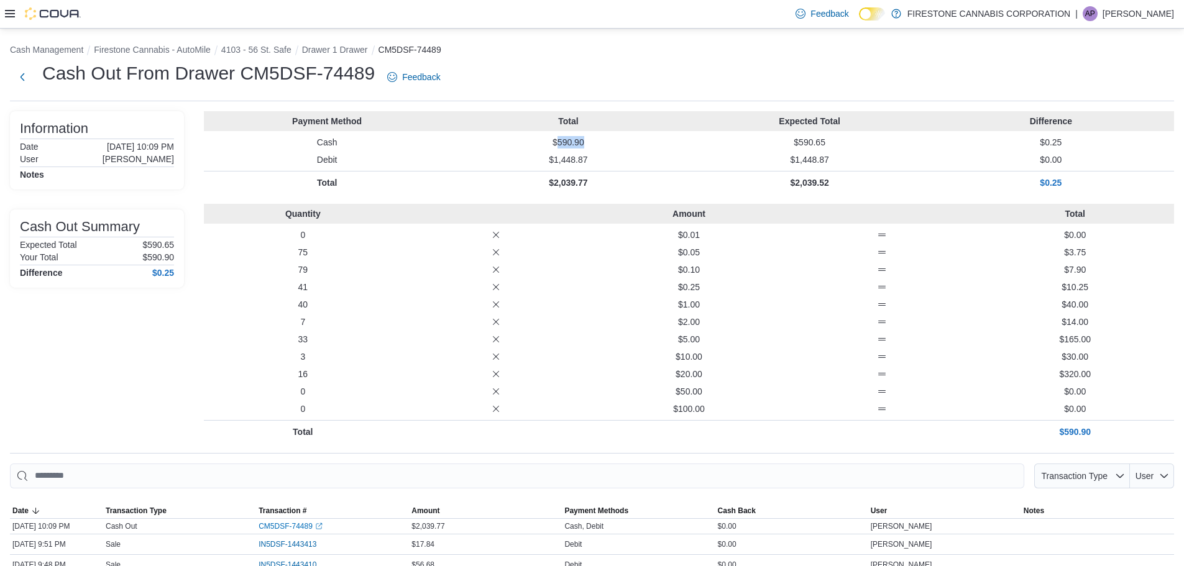
copy p "590.90"
drag, startPoint x: 561, startPoint y: 145, endPoint x: 612, endPoint y: 143, distance: 50.4
click at [612, 143] on p "$985.85" at bounding box center [568, 142] width 236 height 12
copy p "985.85"
drag, startPoint x: 559, startPoint y: 143, endPoint x: 610, endPoint y: 139, distance: 51.1
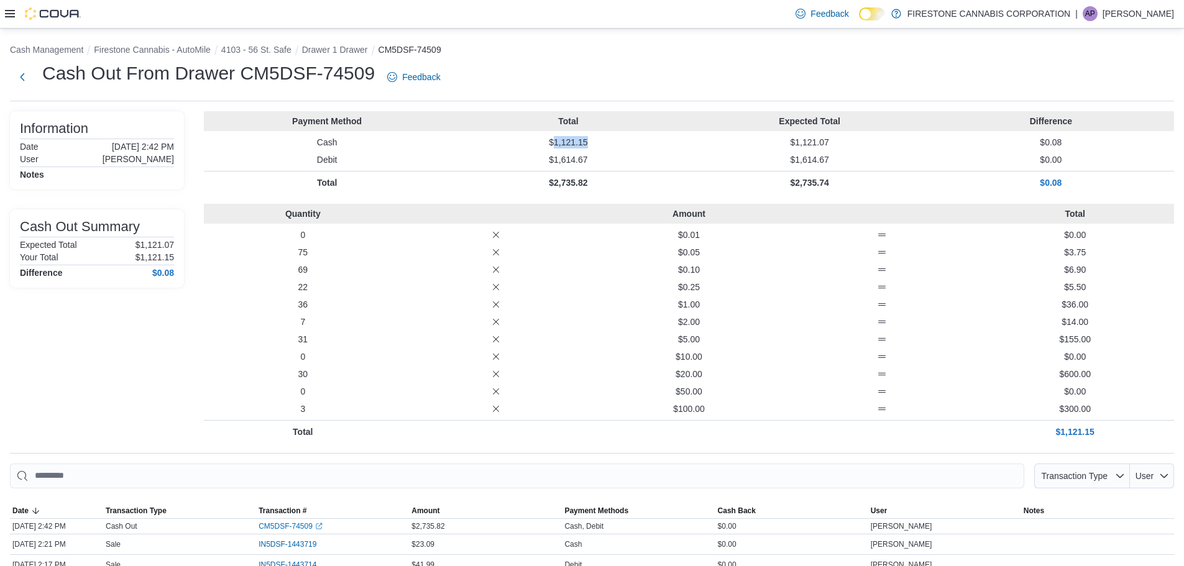
click at [610, 139] on p "$1,121.15" at bounding box center [568, 142] width 236 height 12
copy p "1,121.15"
drag, startPoint x: 559, startPoint y: 142, endPoint x: 607, endPoint y: 144, distance: 48.6
click at [607, 144] on p "$1,468.75" at bounding box center [568, 142] width 236 height 12
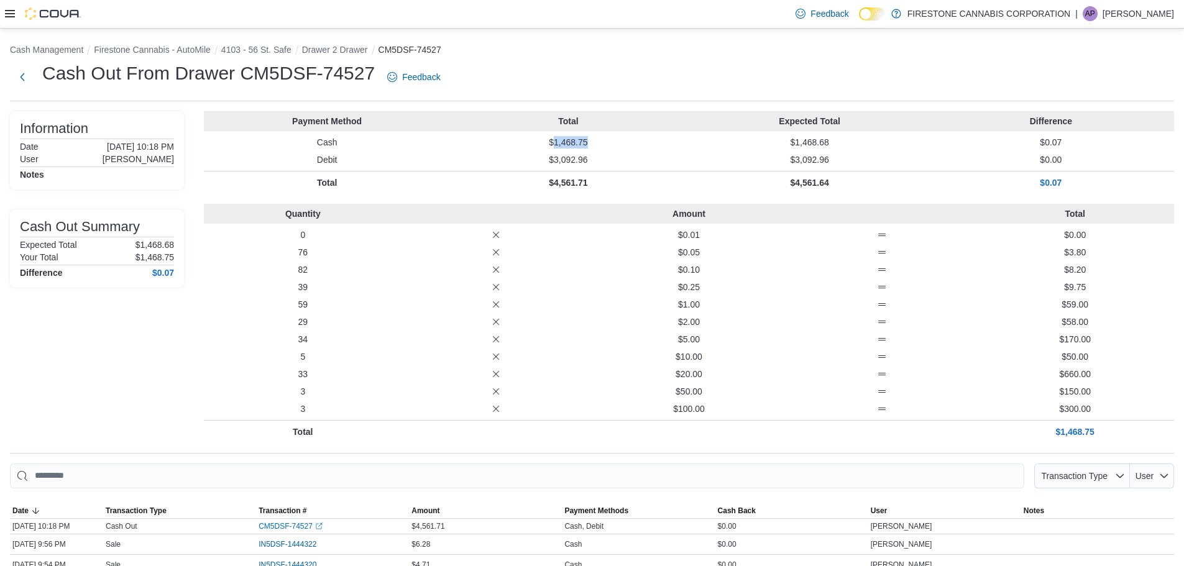
copy p "1,468.75"
drag, startPoint x: 559, startPoint y: 143, endPoint x: 592, endPoint y: 144, distance: 33.0
click at [592, 144] on p "$1,096.00" at bounding box center [568, 142] width 236 height 12
copy p "1,096.00"
drag, startPoint x: 561, startPoint y: 144, endPoint x: 604, endPoint y: 144, distance: 42.9
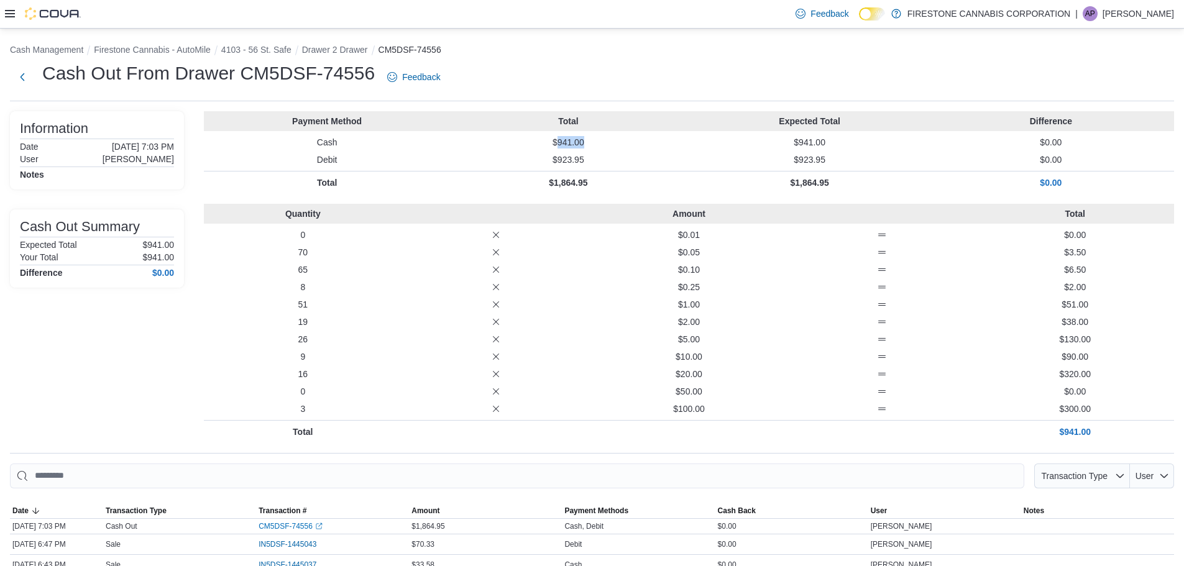
click at [604, 144] on p "$941.00" at bounding box center [568, 142] width 236 height 12
copy p "941.00"
click at [561, 142] on p "$1,185.60" at bounding box center [568, 142] width 236 height 12
drag, startPoint x: 560, startPoint y: 142, endPoint x: 615, endPoint y: 142, distance: 56.0
click at [615, 142] on p "$1,185.60" at bounding box center [568, 142] width 236 height 12
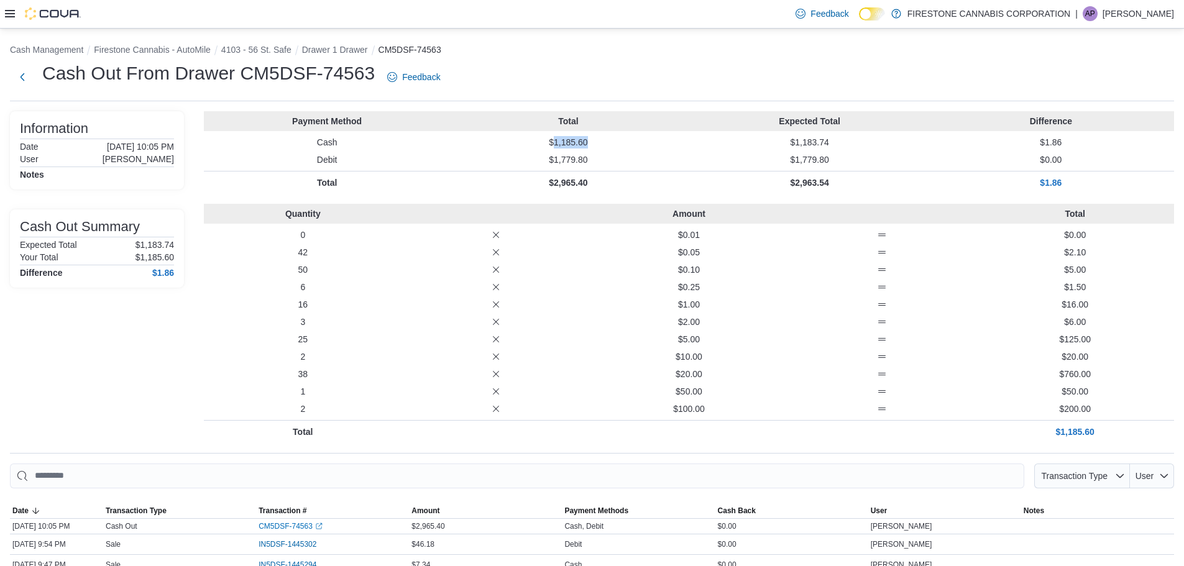
copy p "1,185.60"
drag, startPoint x: 559, startPoint y: 141, endPoint x: 597, endPoint y: 141, distance: 38.5
click at [597, 141] on p "$1,664.10" at bounding box center [568, 142] width 236 height 12
copy p "1,664.10"
drag, startPoint x: 558, startPoint y: 142, endPoint x: 598, endPoint y: 140, distance: 39.8
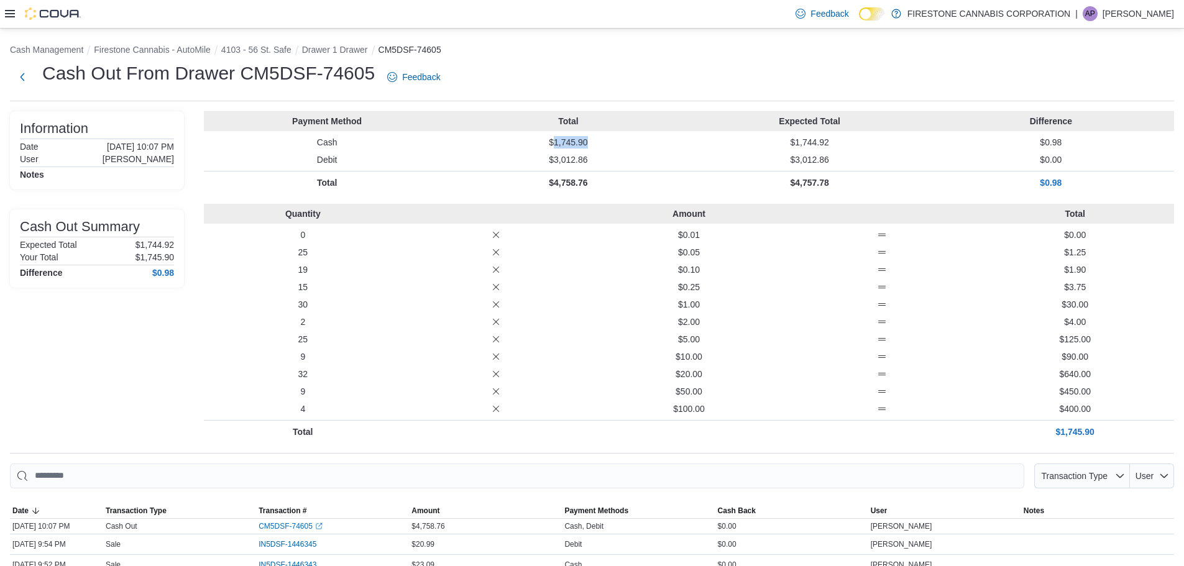
click at [598, 140] on p "$1,745.90" at bounding box center [568, 142] width 236 height 12
copy p "1,745.90"
drag, startPoint x: 561, startPoint y: 142, endPoint x: 588, endPoint y: 141, distance: 26.7
click at [588, 141] on p "$750.45" at bounding box center [568, 142] width 236 height 12
copy p "750.45"
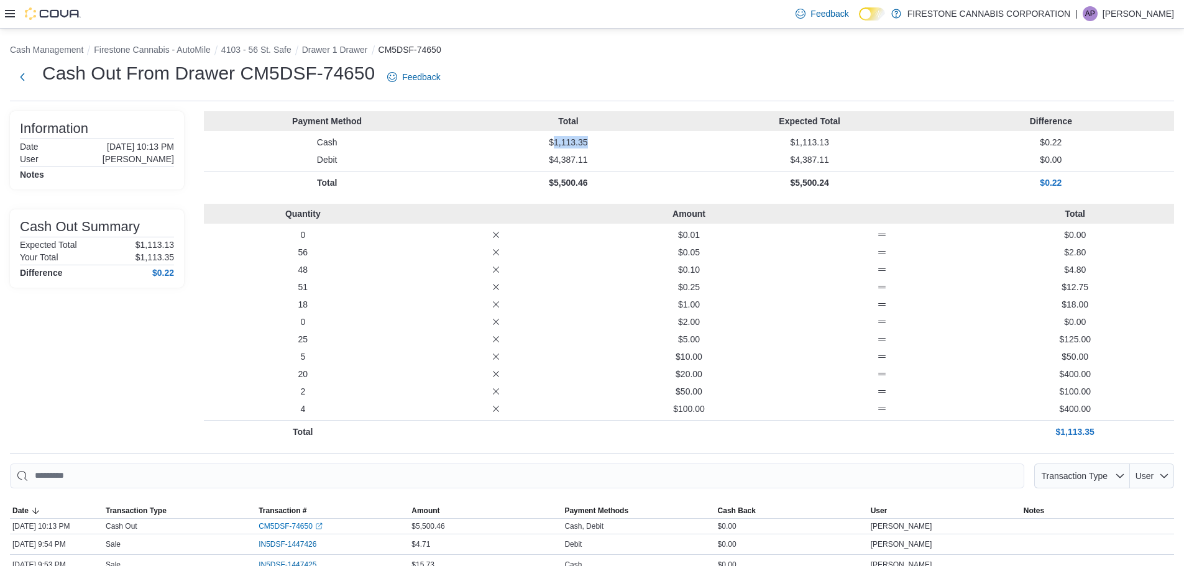
drag, startPoint x: 558, startPoint y: 142, endPoint x: 594, endPoint y: 141, distance: 35.5
click at [594, 141] on p "$1,113.35" at bounding box center [568, 142] width 236 height 12
copy p "1,113.35"
